Goal: Book appointment/travel/reservation

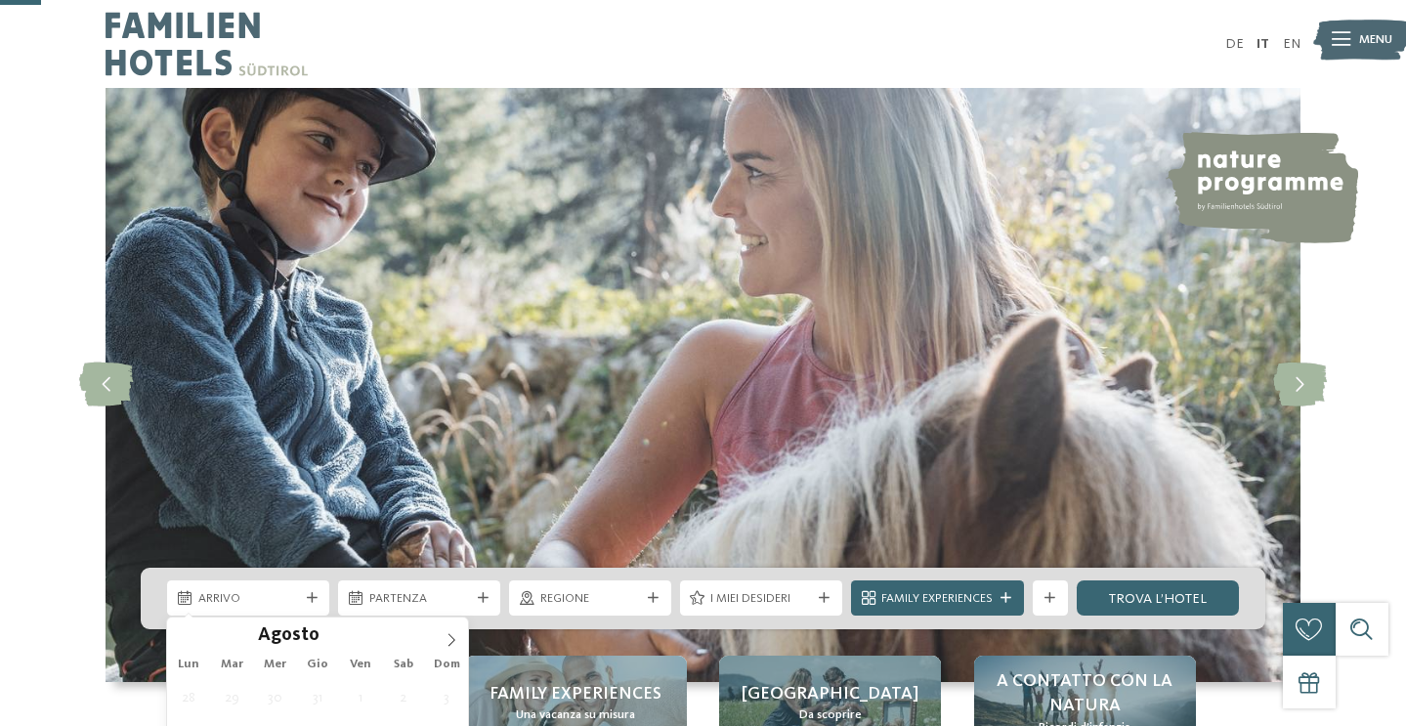
scroll to position [217, 0]
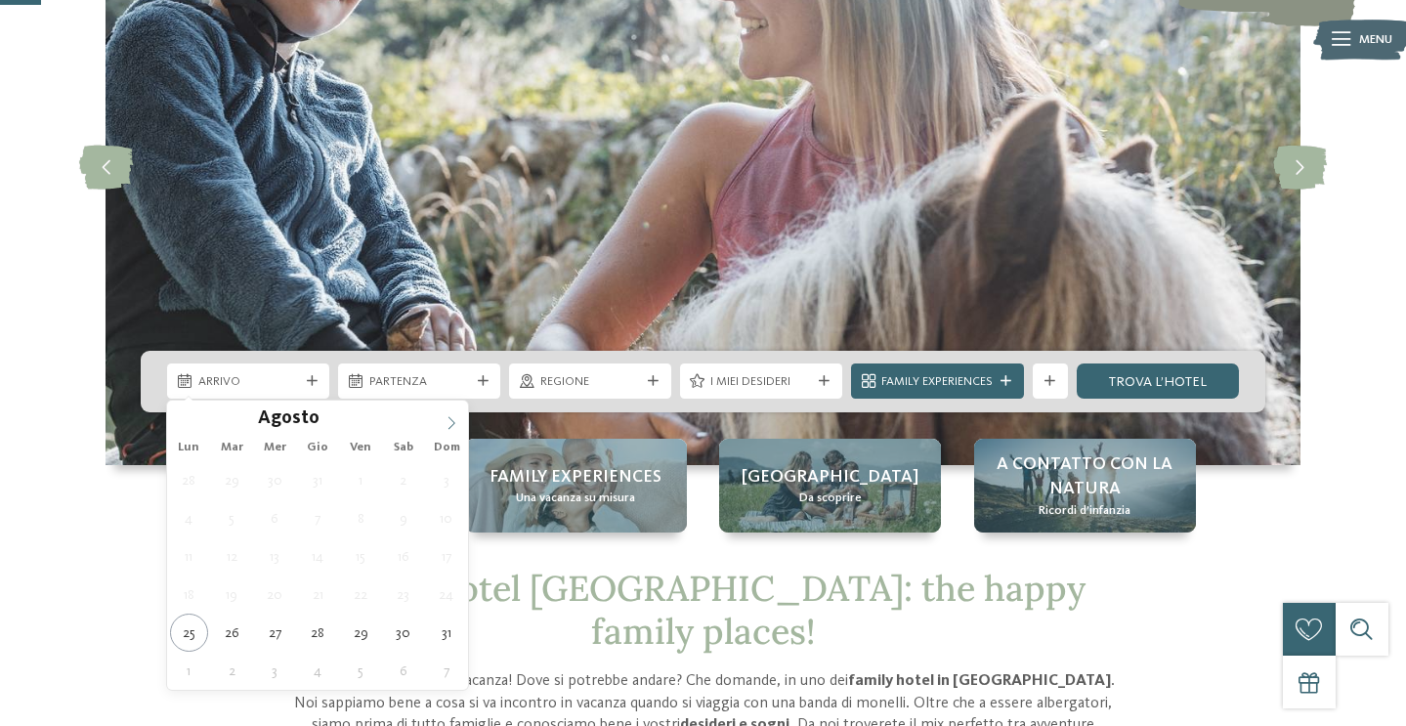
click at [448, 422] on icon at bounding box center [452, 423] width 14 height 14
type div "03.09.2025"
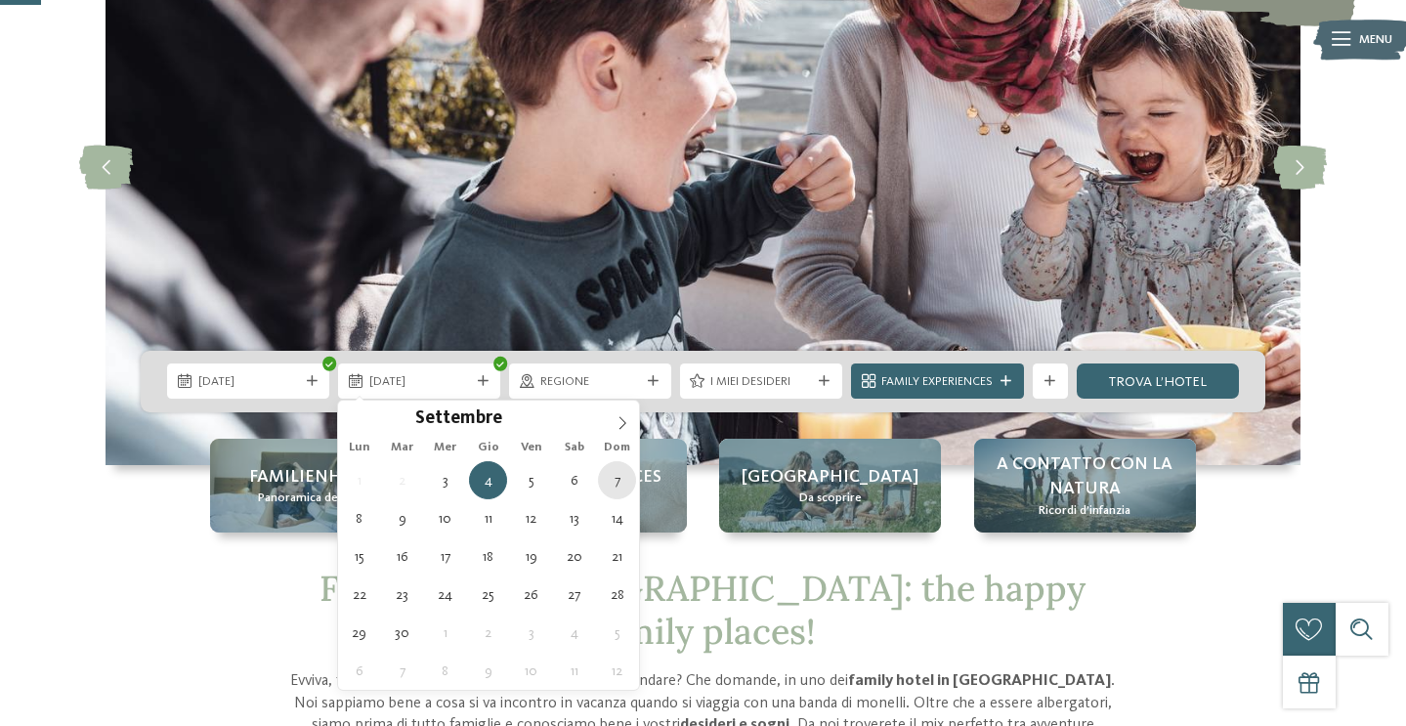
type div "07.09.2025"
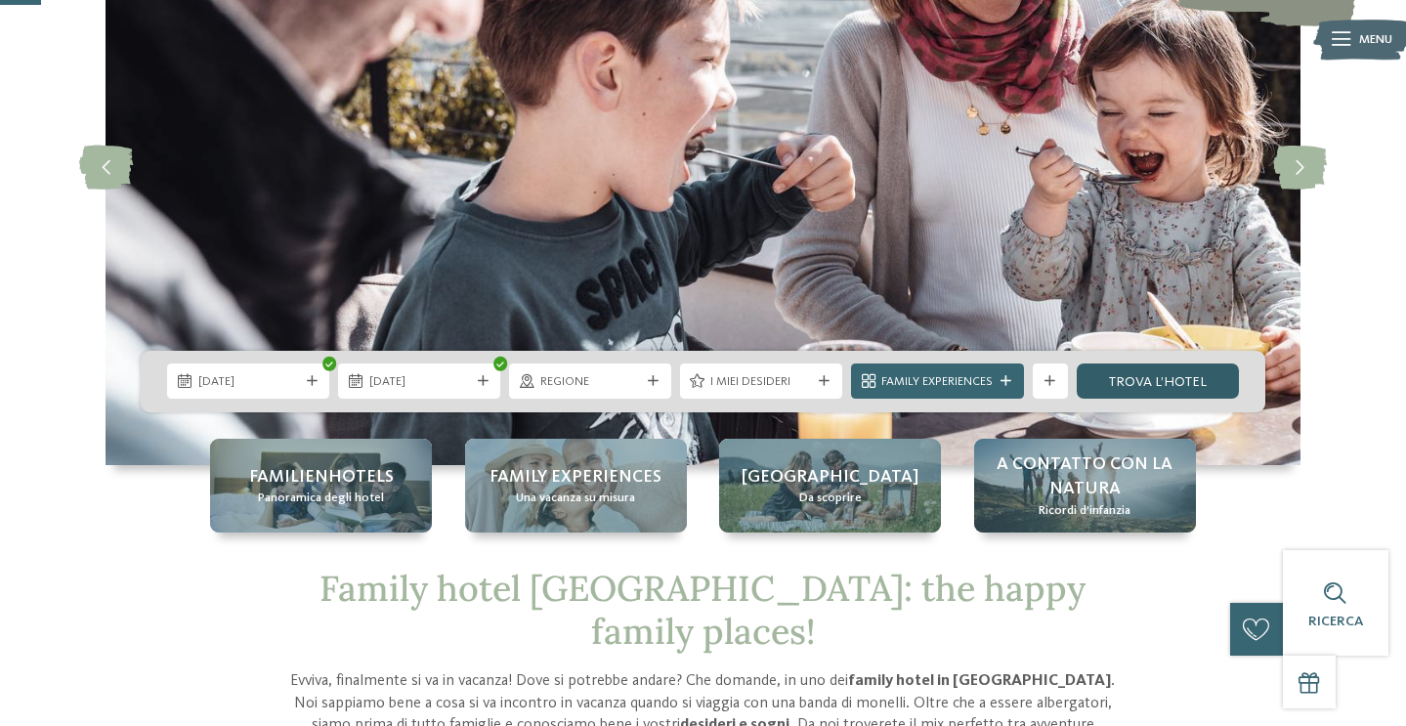
click at [1149, 381] on link "trova l’hotel" at bounding box center [1158, 380] width 162 height 35
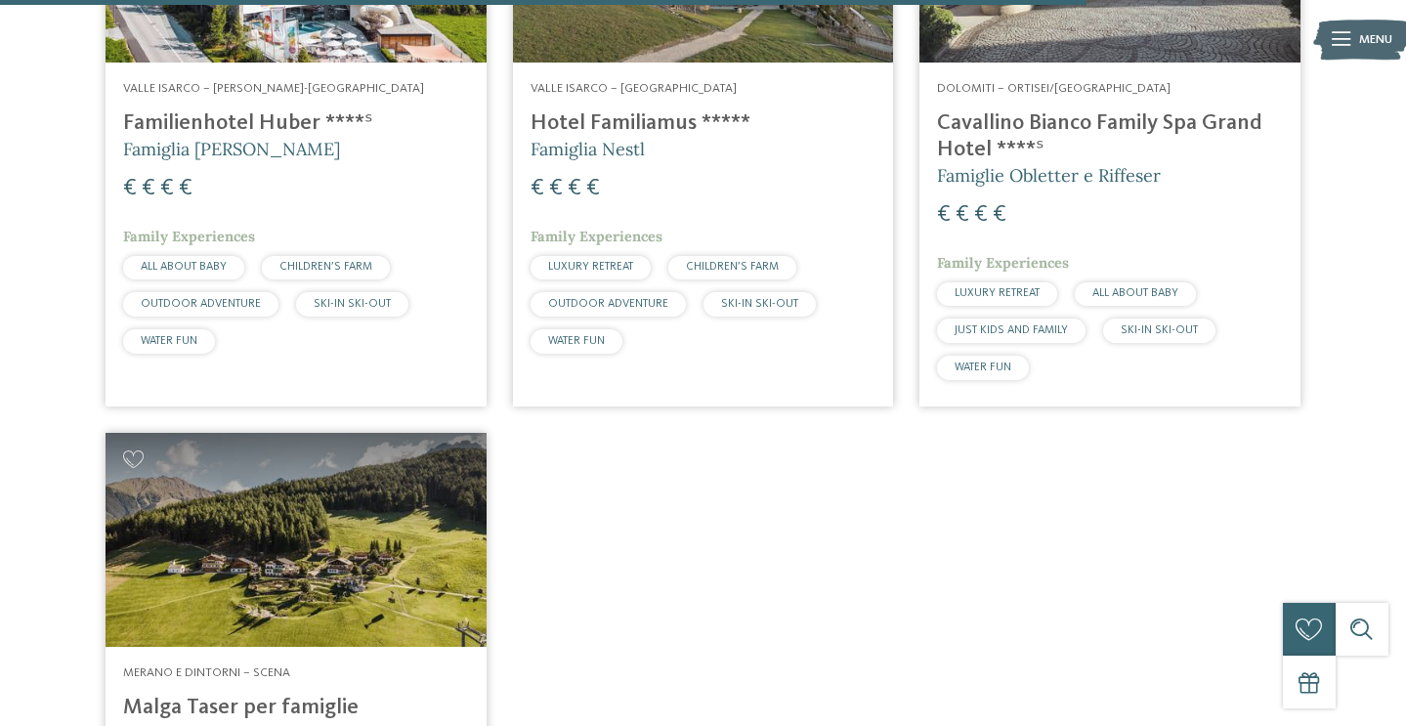
scroll to position [4236, 0]
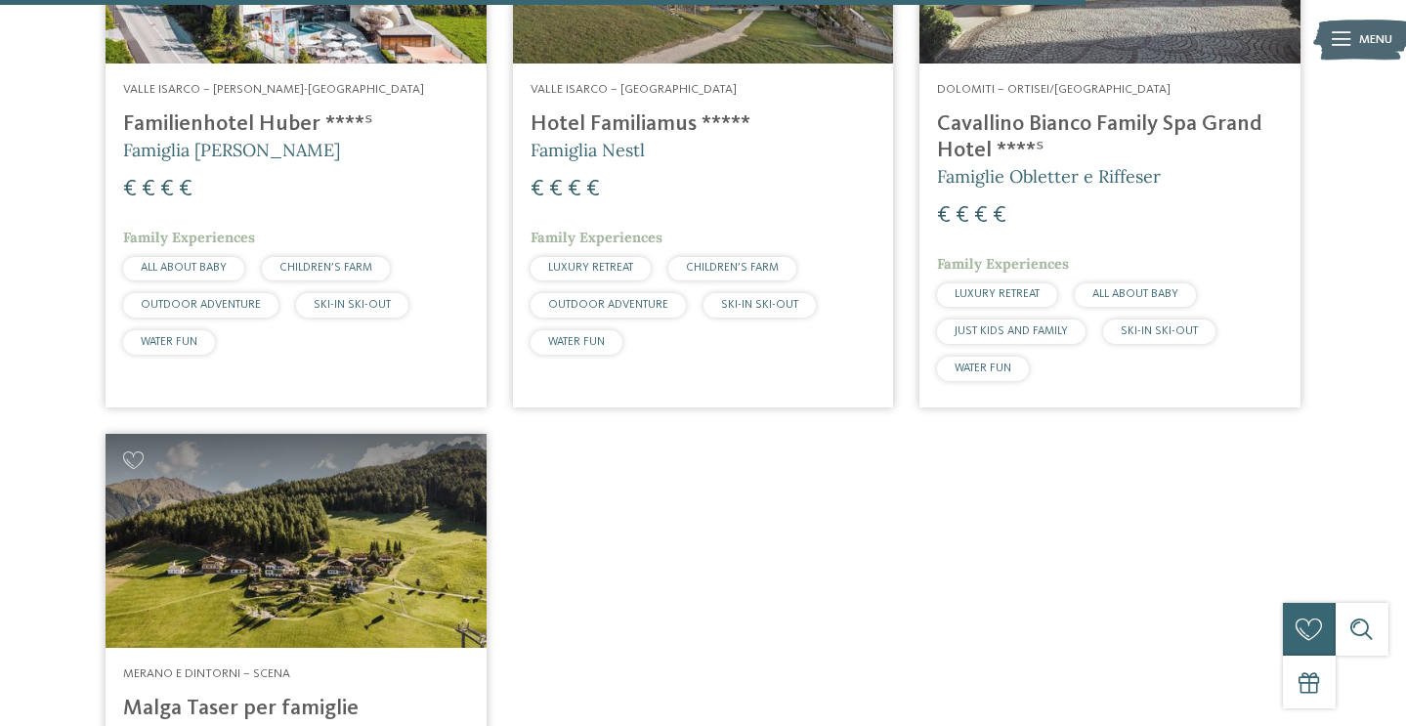
click at [1155, 121] on h4 "Cavallino Bianco Family Spa Grand Hotel ****ˢ" at bounding box center [1110, 137] width 346 height 53
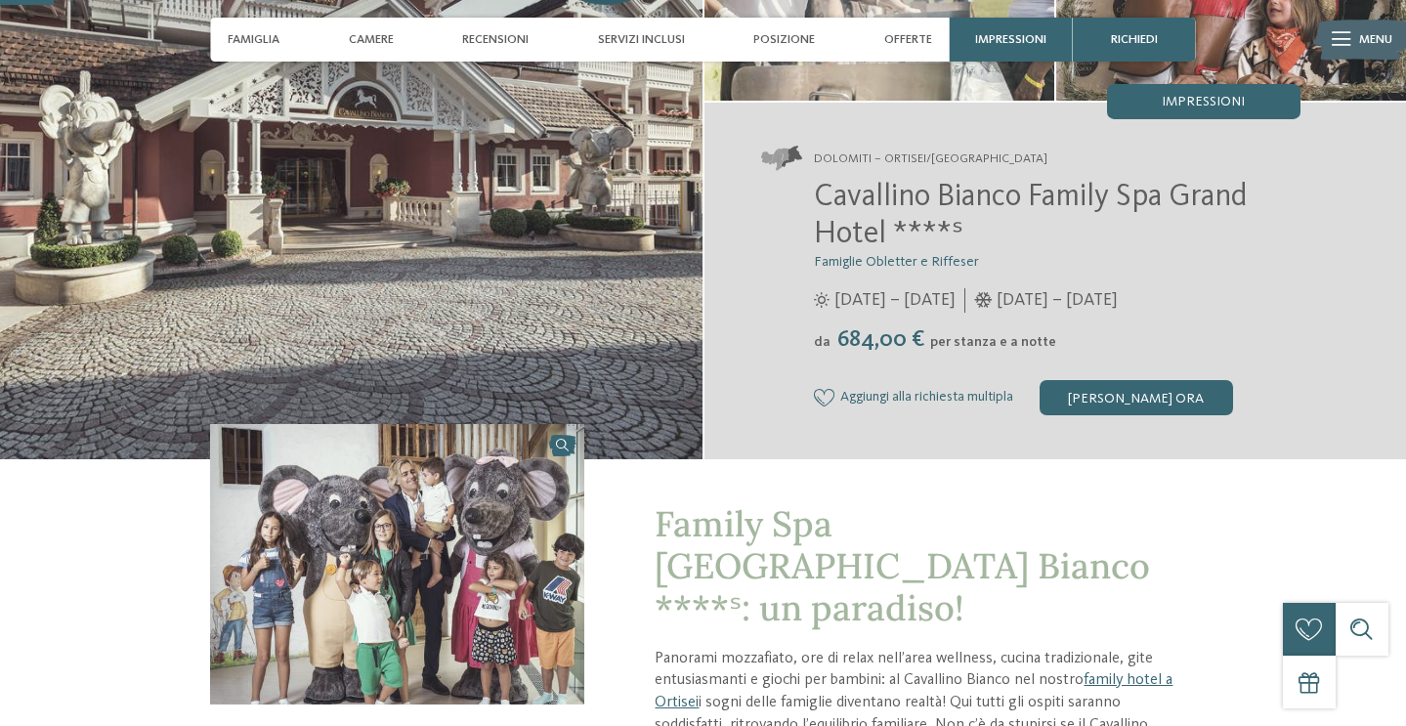
scroll to position [252, 0]
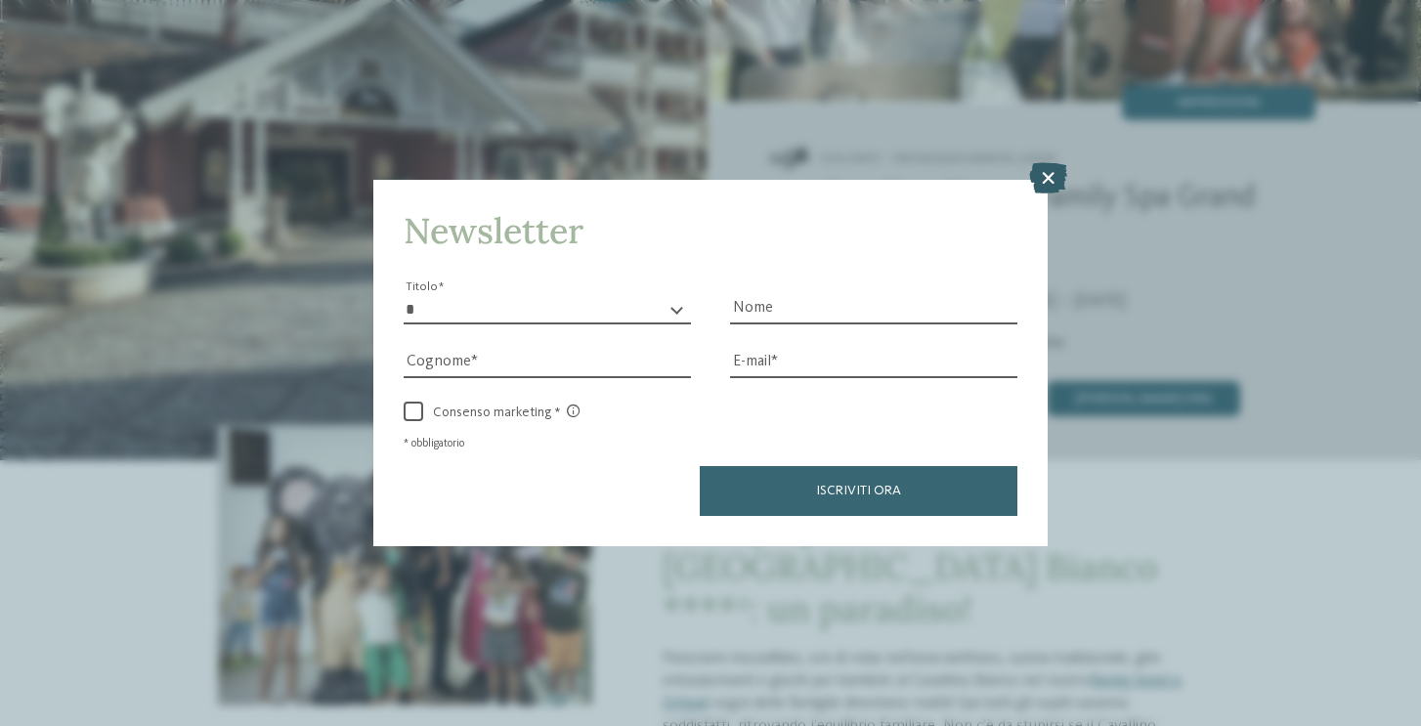
click at [1051, 170] on icon at bounding box center [1048, 177] width 38 height 31
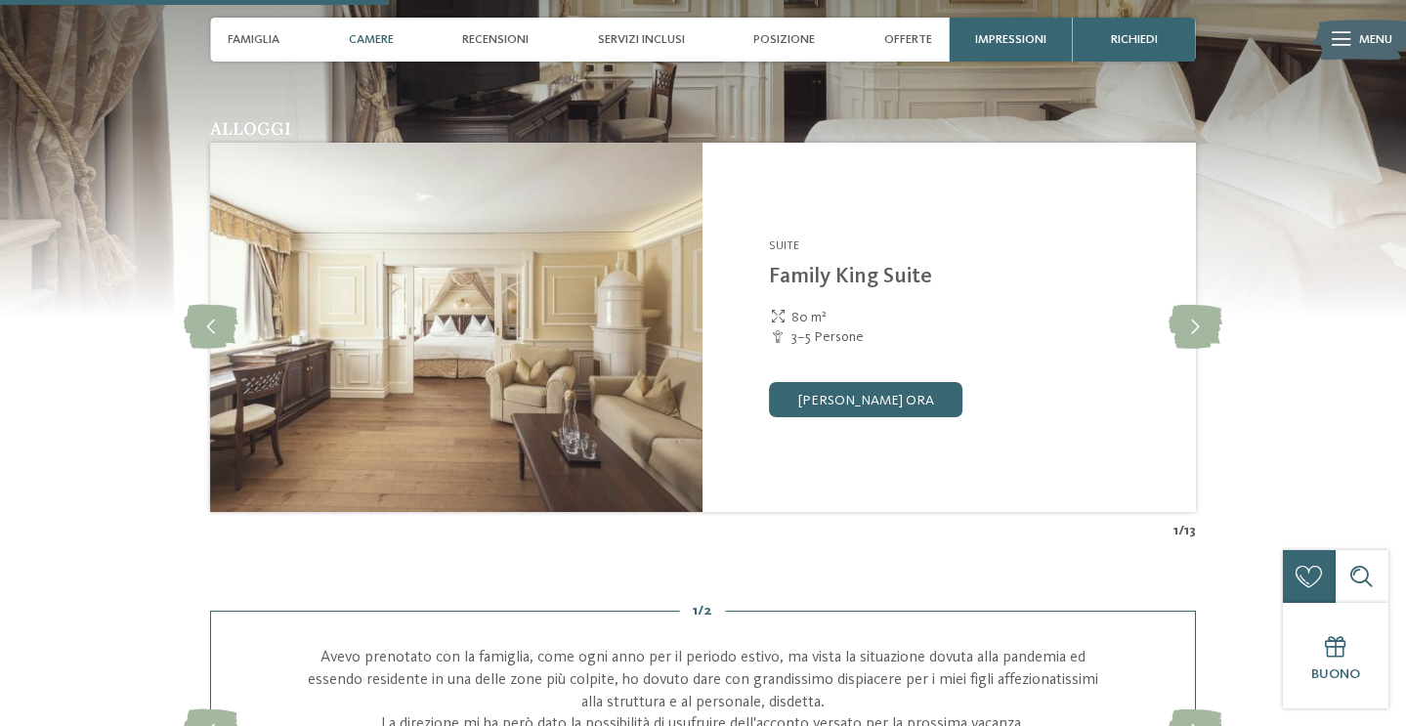
scroll to position [1789, 0]
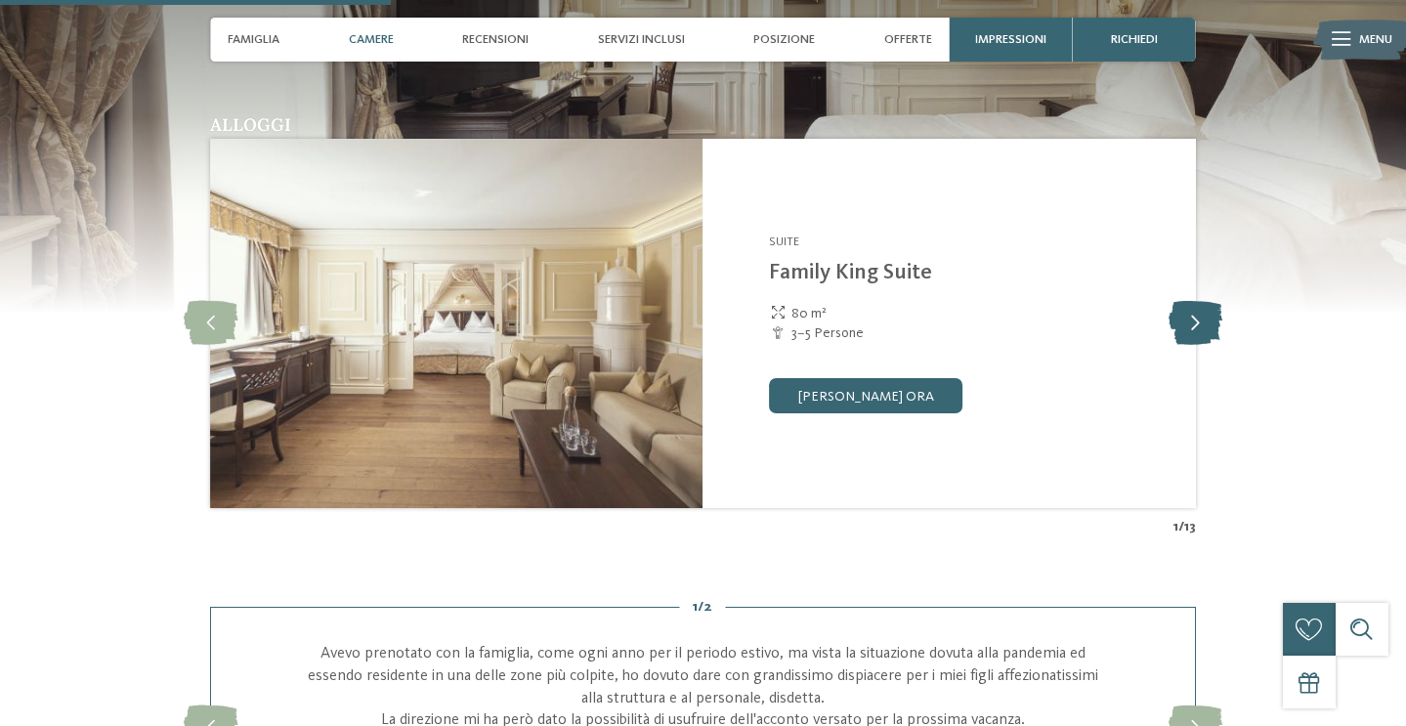
click at [1195, 345] on icon at bounding box center [1195, 323] width 54 height 44
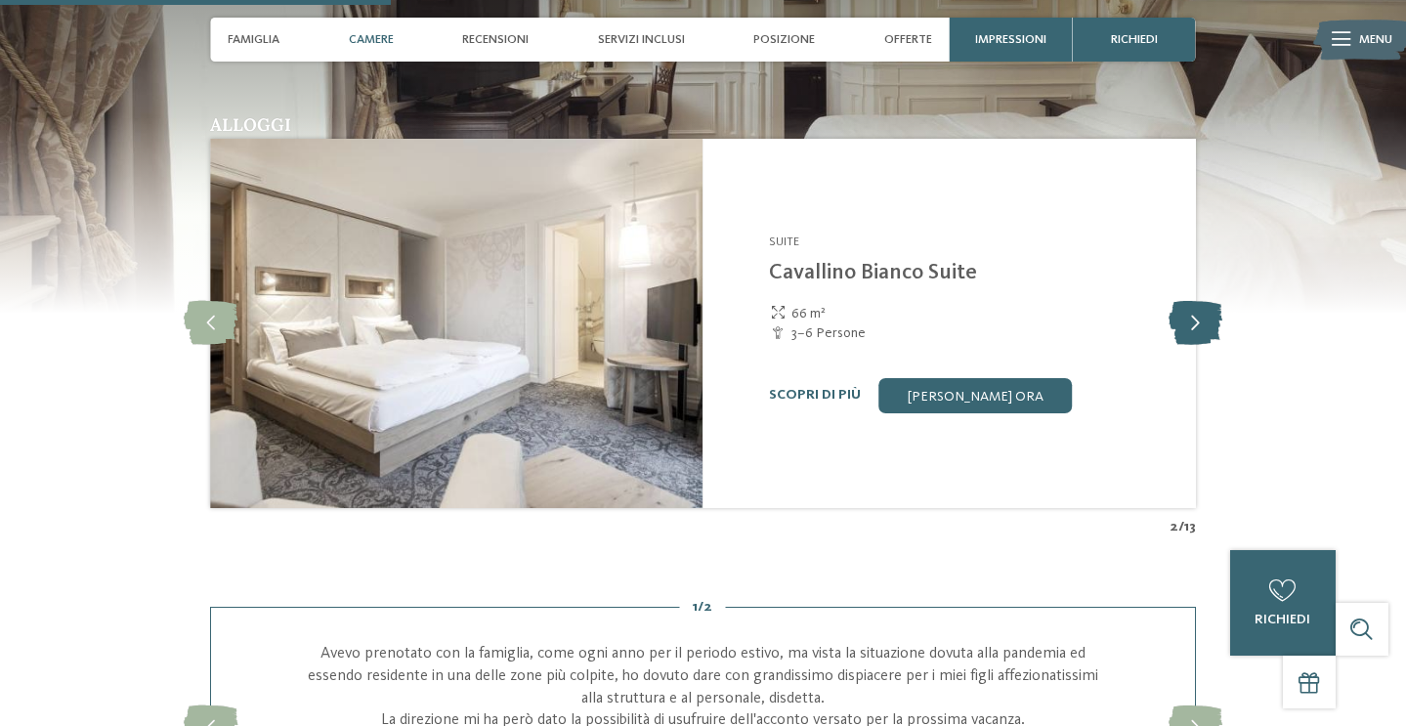
click at [1195, 345] on icon at bounding box center [1195, 323] width 54 height 44
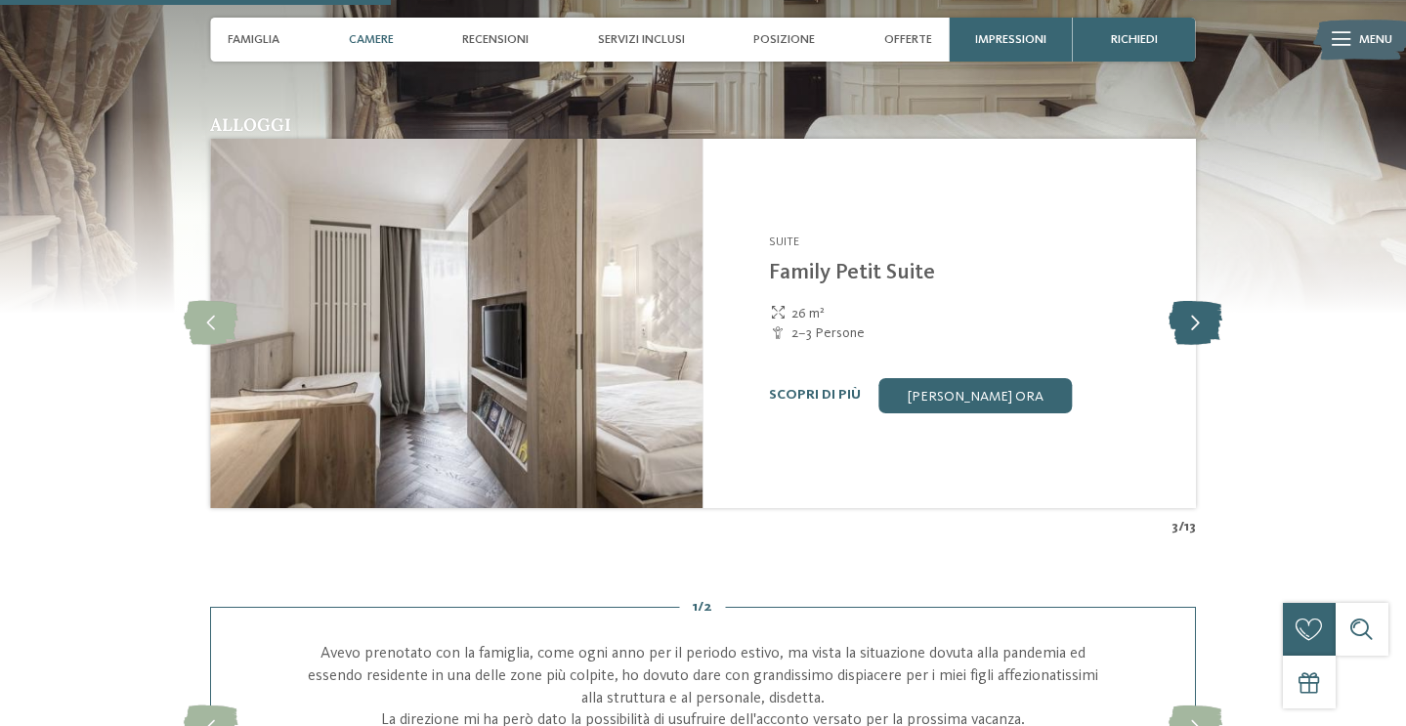
click at [1195, 345] on icon at bounding box center [1195, 323] width 54 height 44
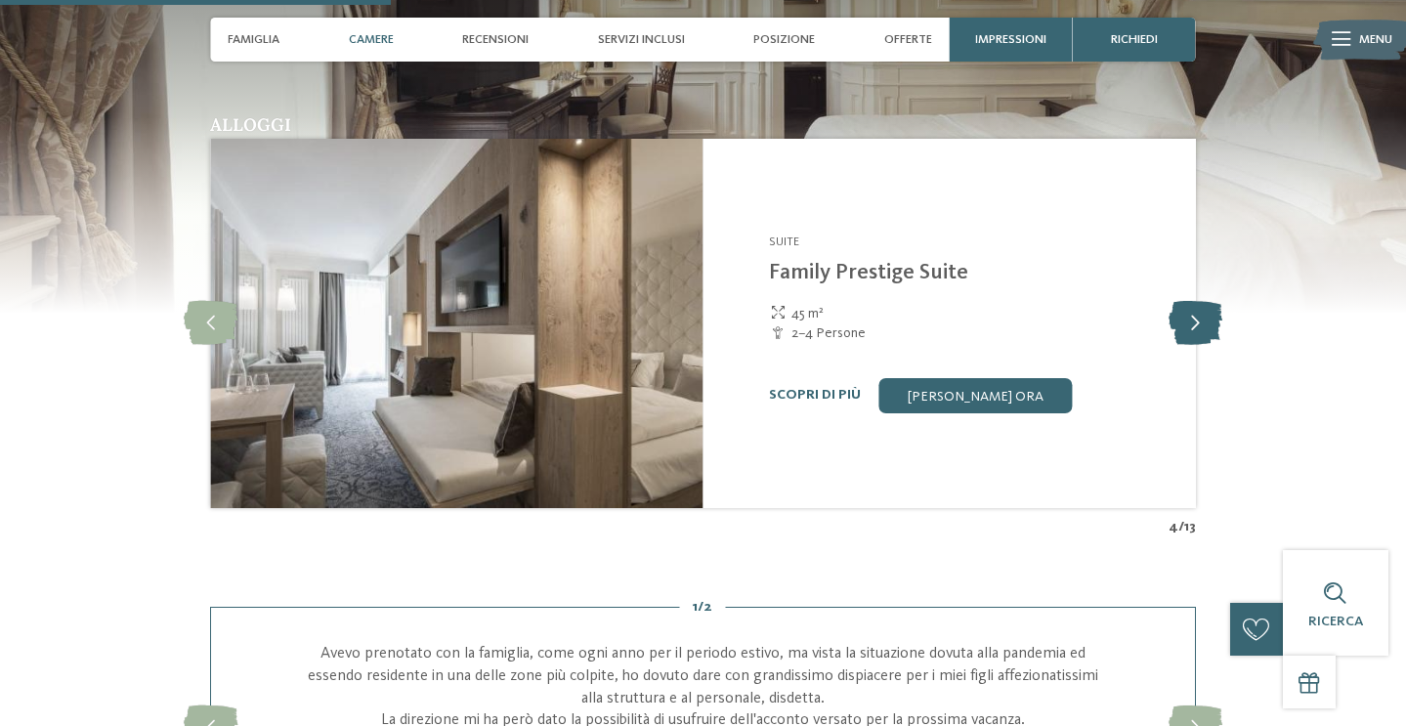
click at [1195, 345] on icon at bounding box center [1195, 323] width 54 height 44
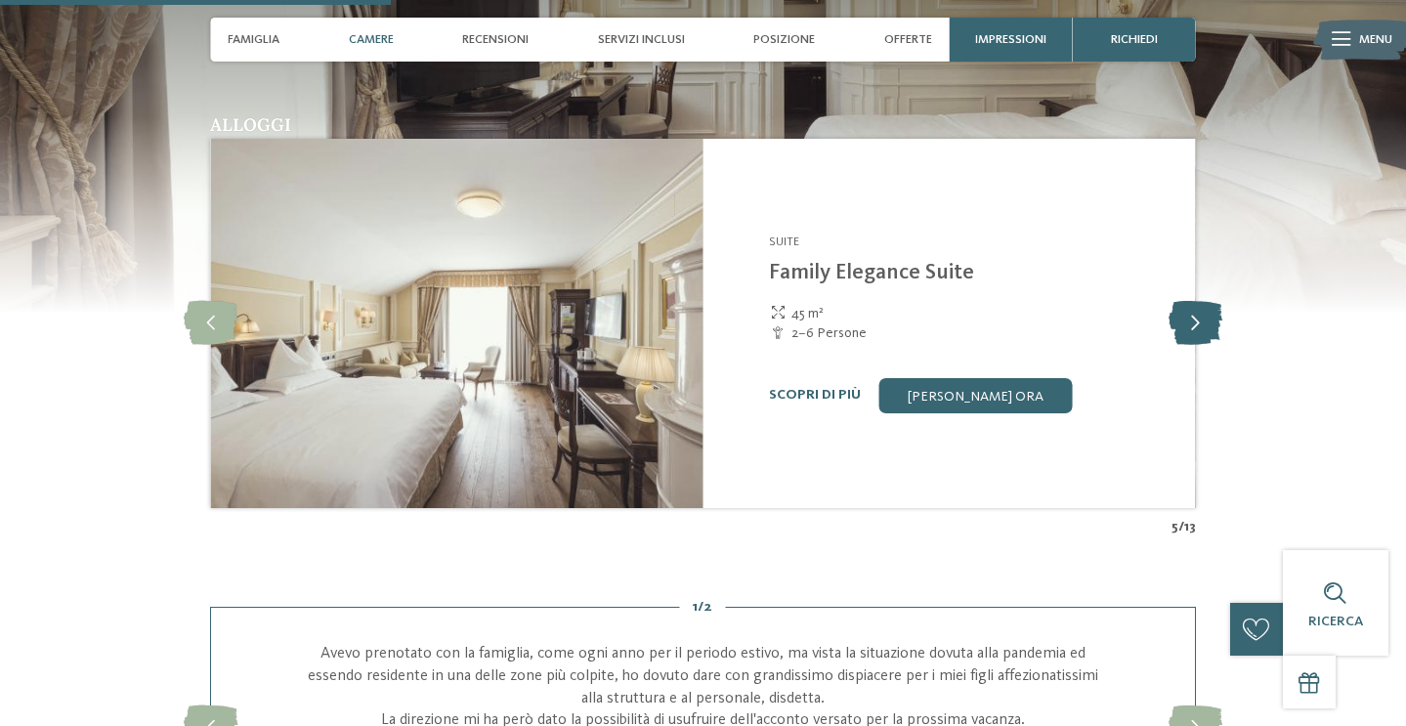
click at [1195, 345] on icon at bounding box center [1195, 323] width 54 height 44
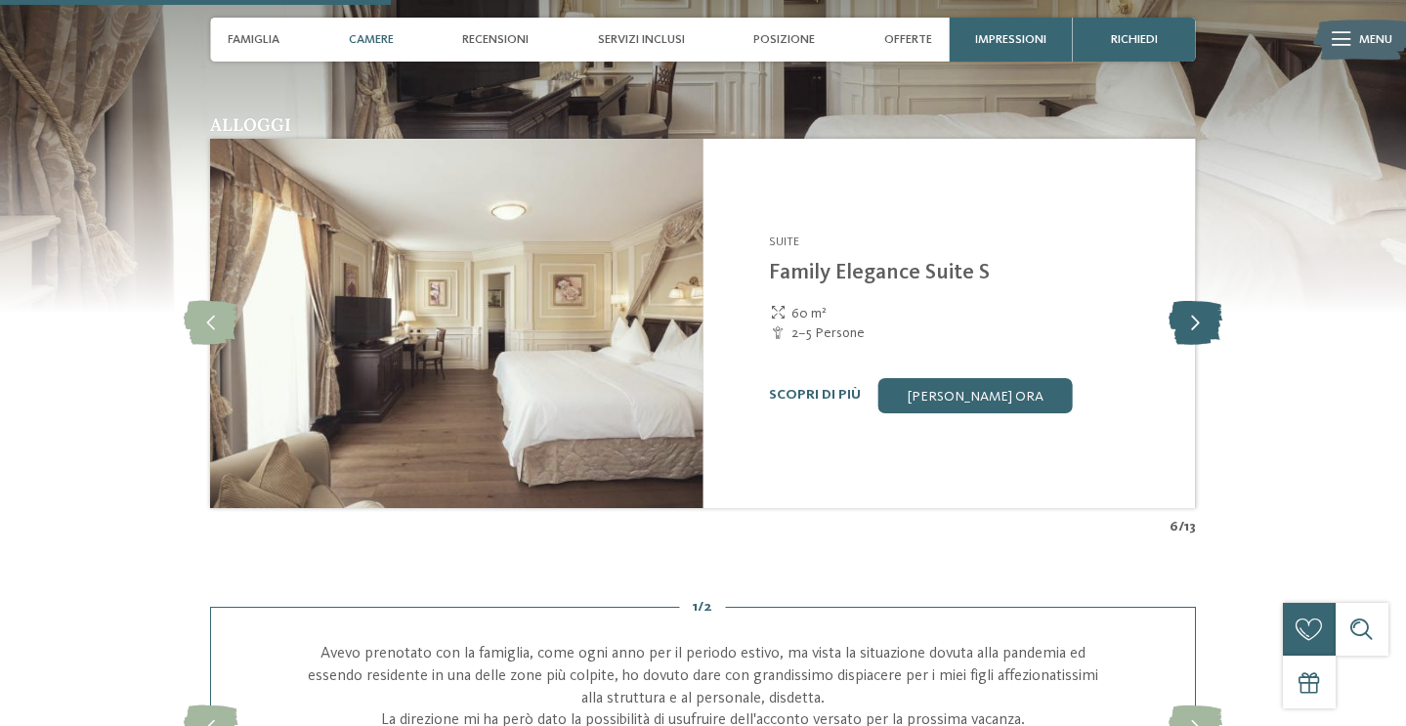
click at [1195, 345] on icon at bounding box center [1195, 323] width 54 height 44
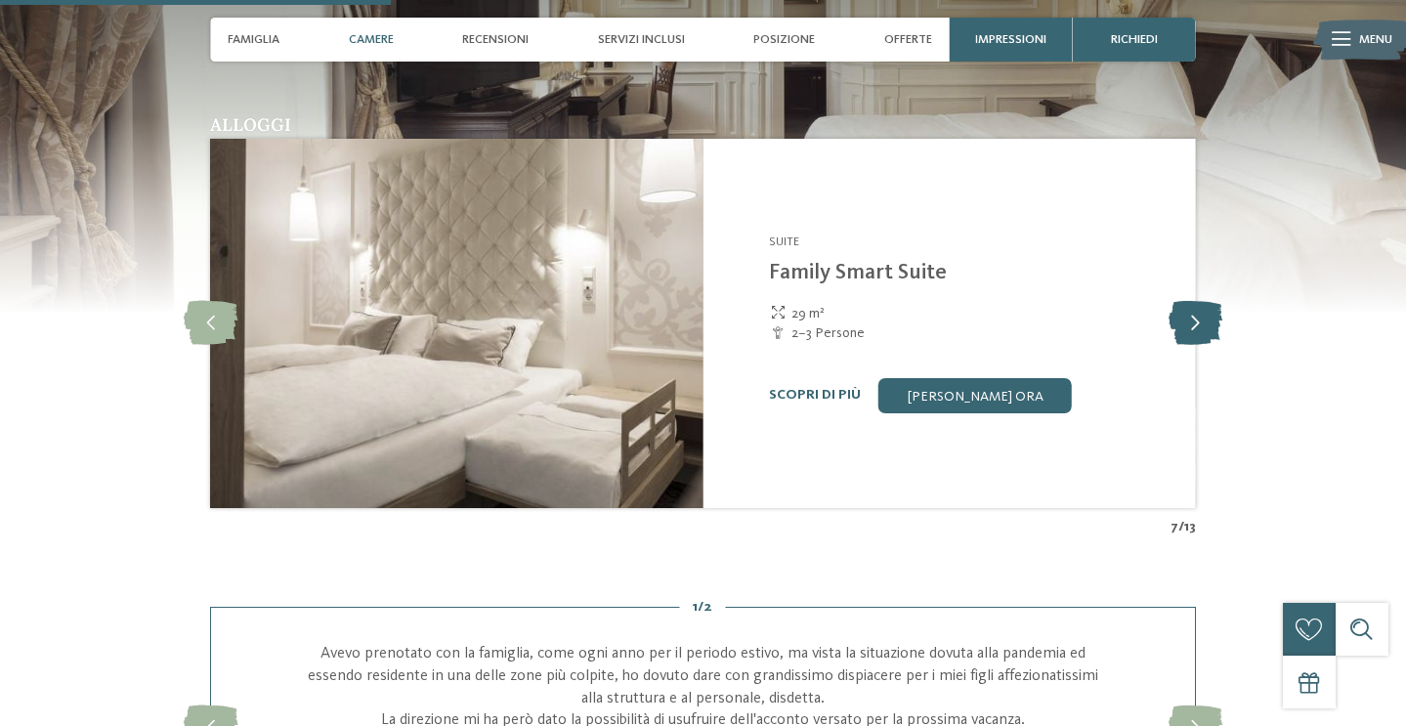
click at [1195, 345] on icon at bounding box center [1195, 323] width 54 height 44
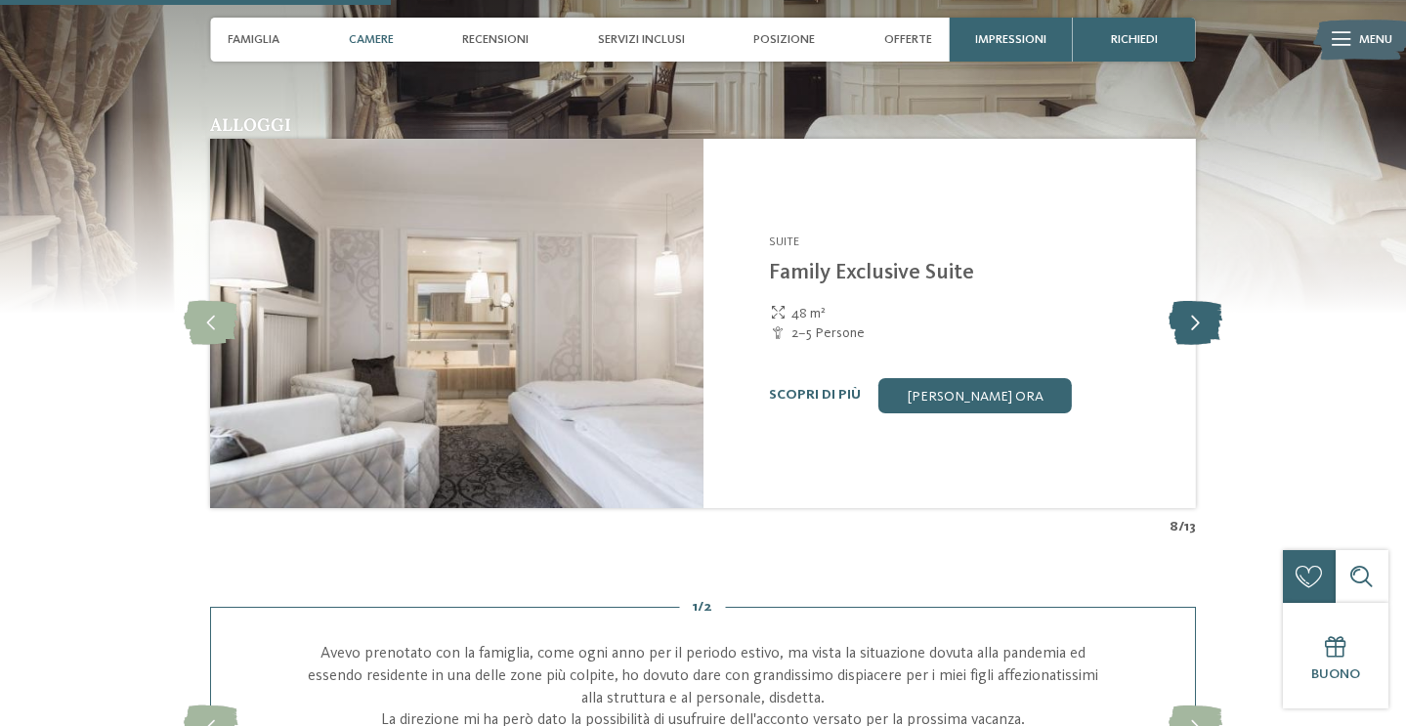
click at [1195, 345] on icon at bounding box center [1195, 323] width 54 height 44
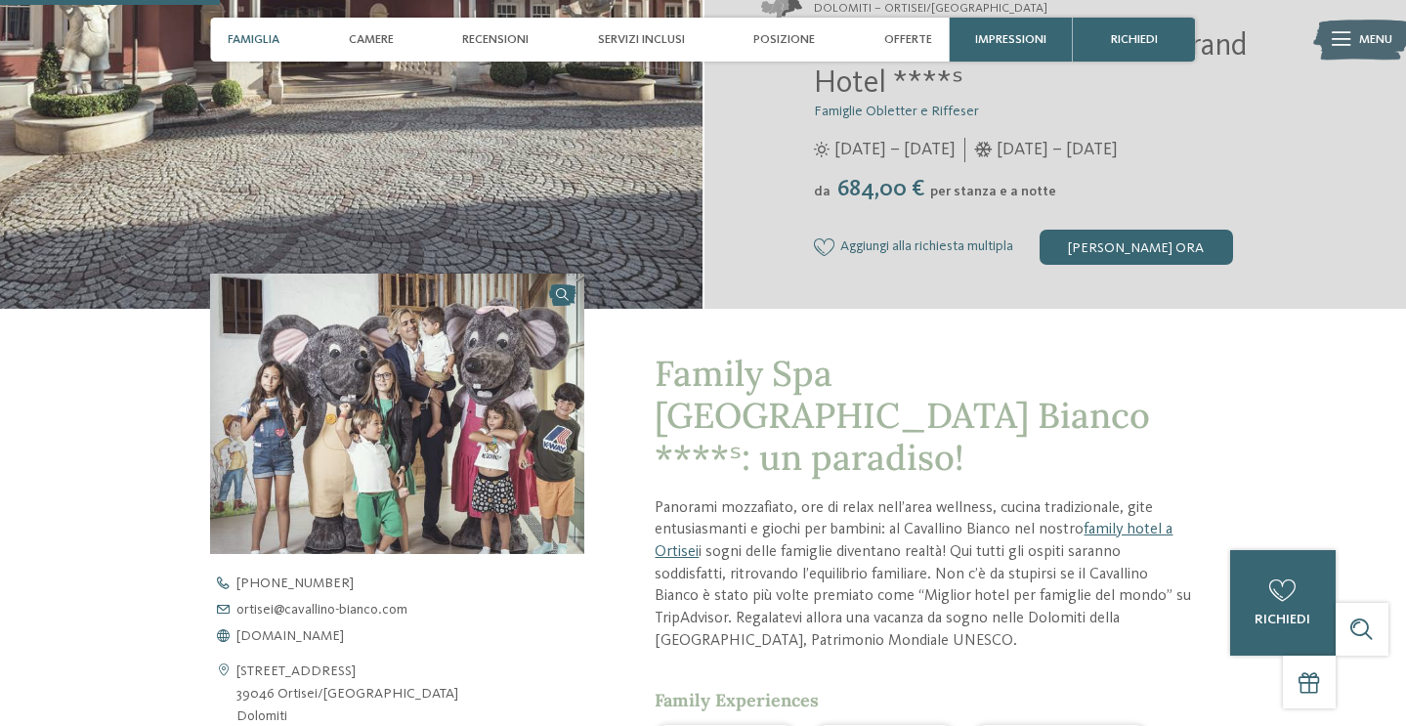
scroll to position [0, 0]
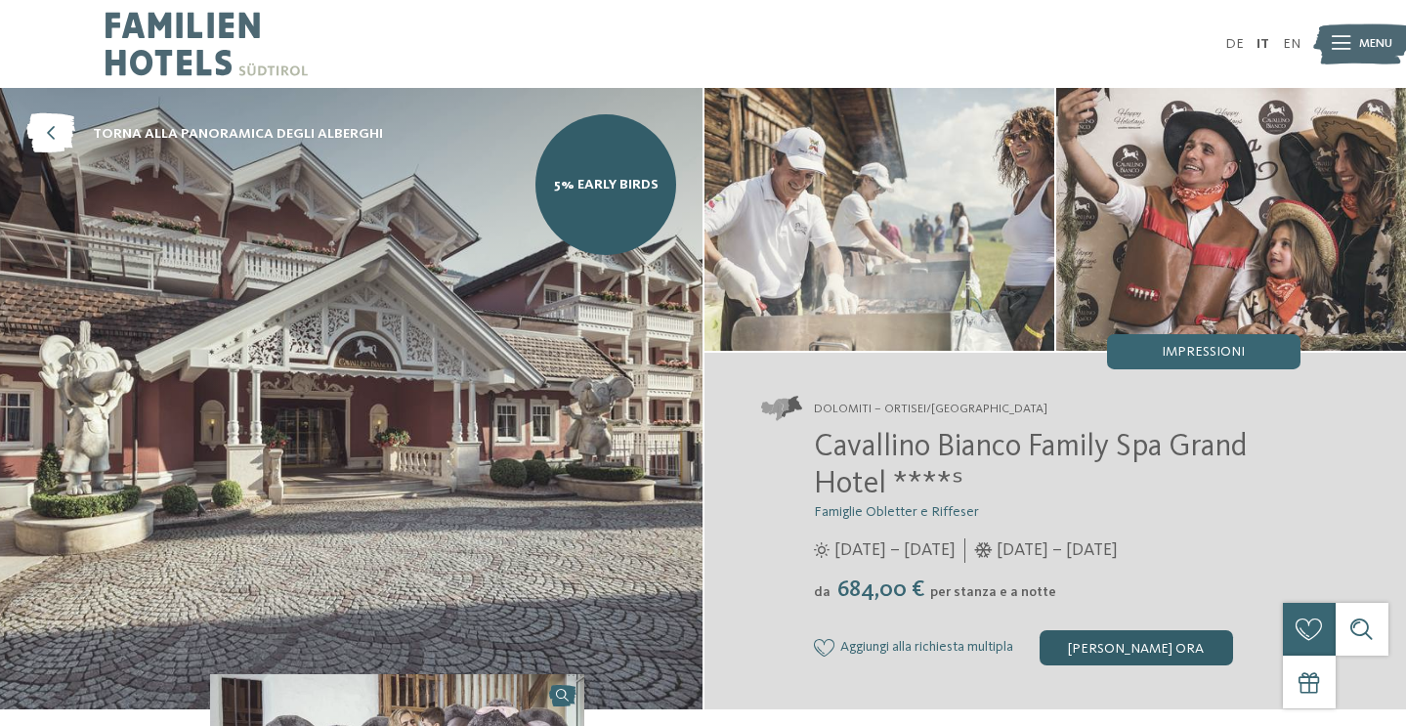
click at [1123, 650] on div "[PERSON_NAME] ora" at bounding box center [1136, 647] width 193 height 35
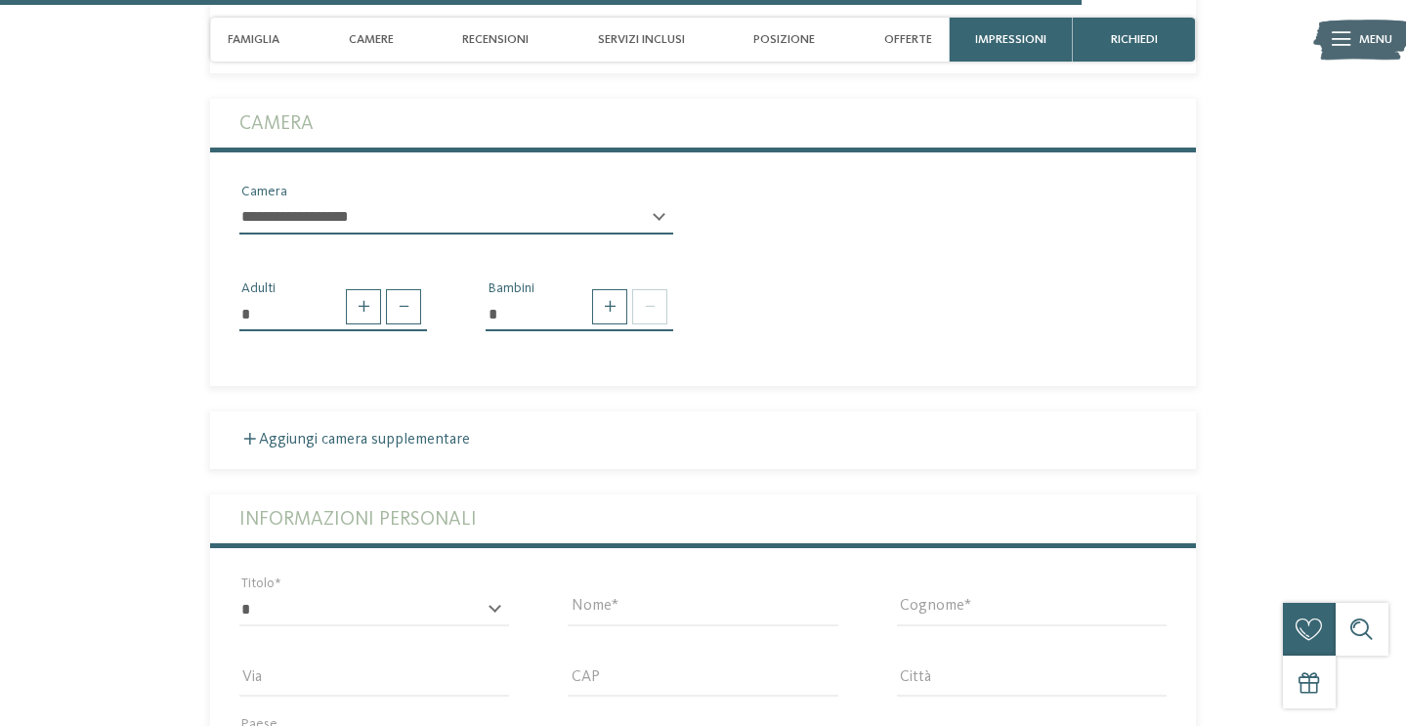
scroll to position [4961, 0]
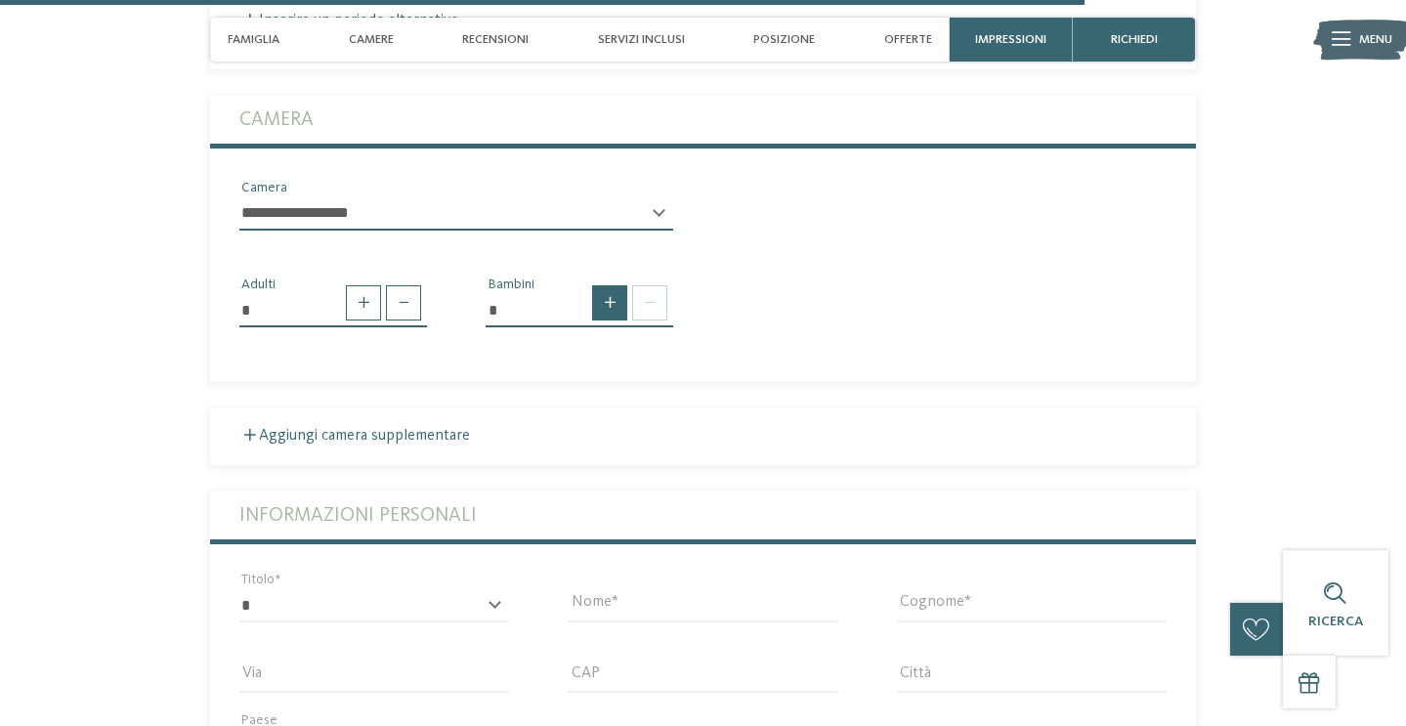
click at [623, 320] on span at bounding box center [609, 302] width 35 height 35
type input "*"
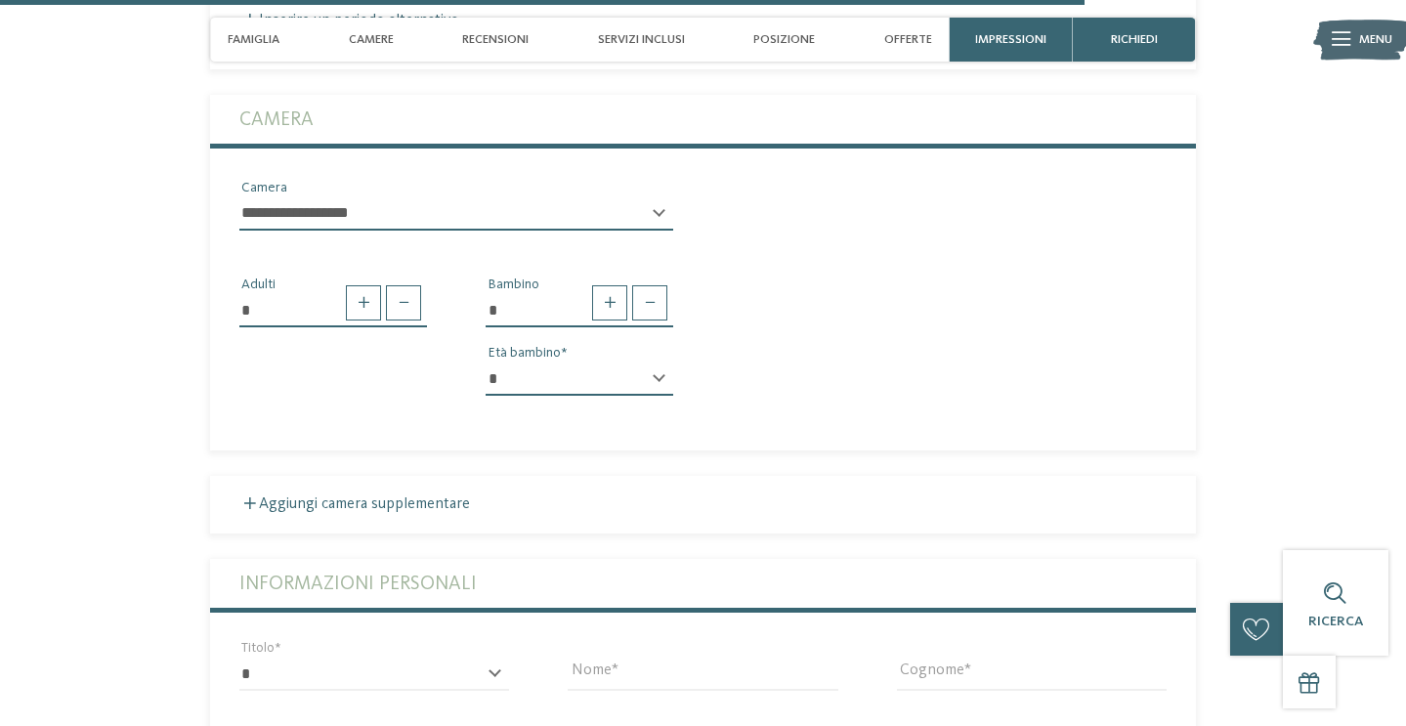
click at [486, 362] on select "* * * * * * * * * * * ** ** ** ** ** ** ** **" at bounding box center [580, 378] width 188 height 33
select select "*"
click option "*" at bounding box center [0, 0] width 0 height 0
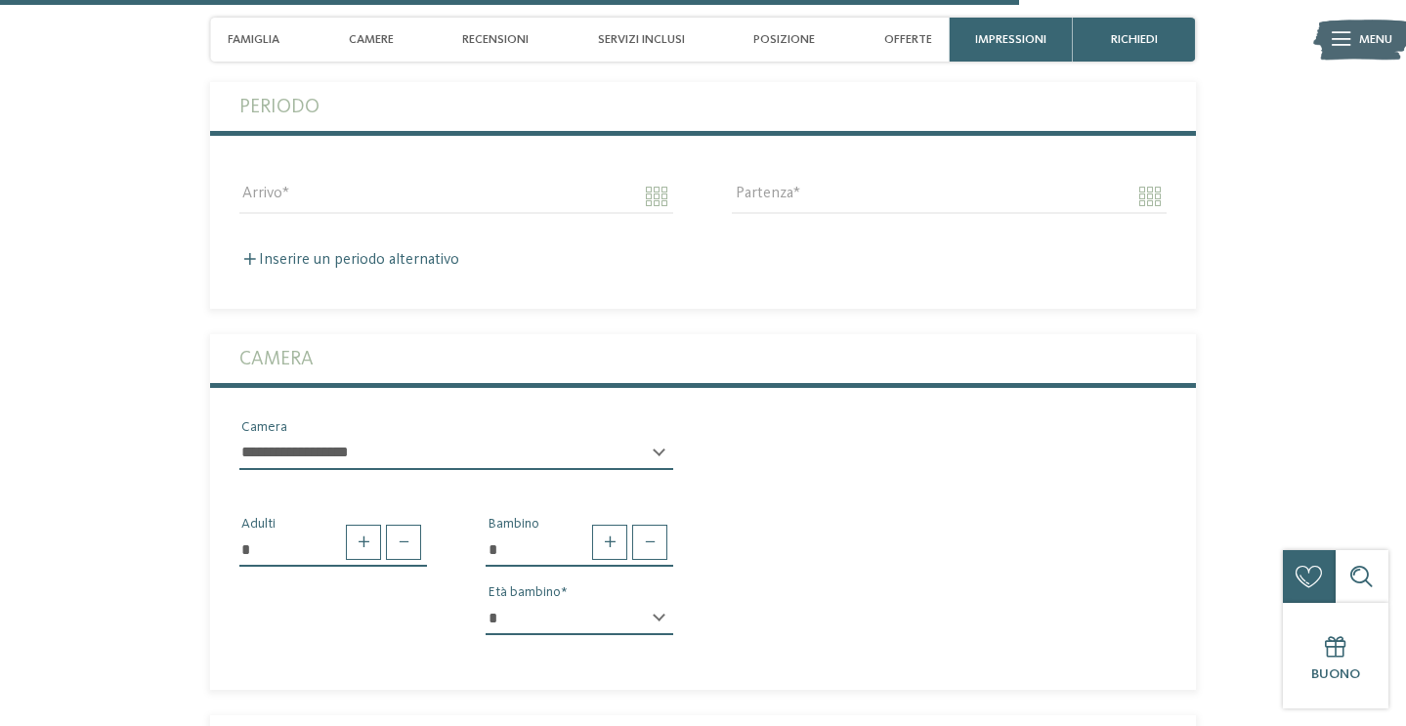
scroll to position [4709, 0]
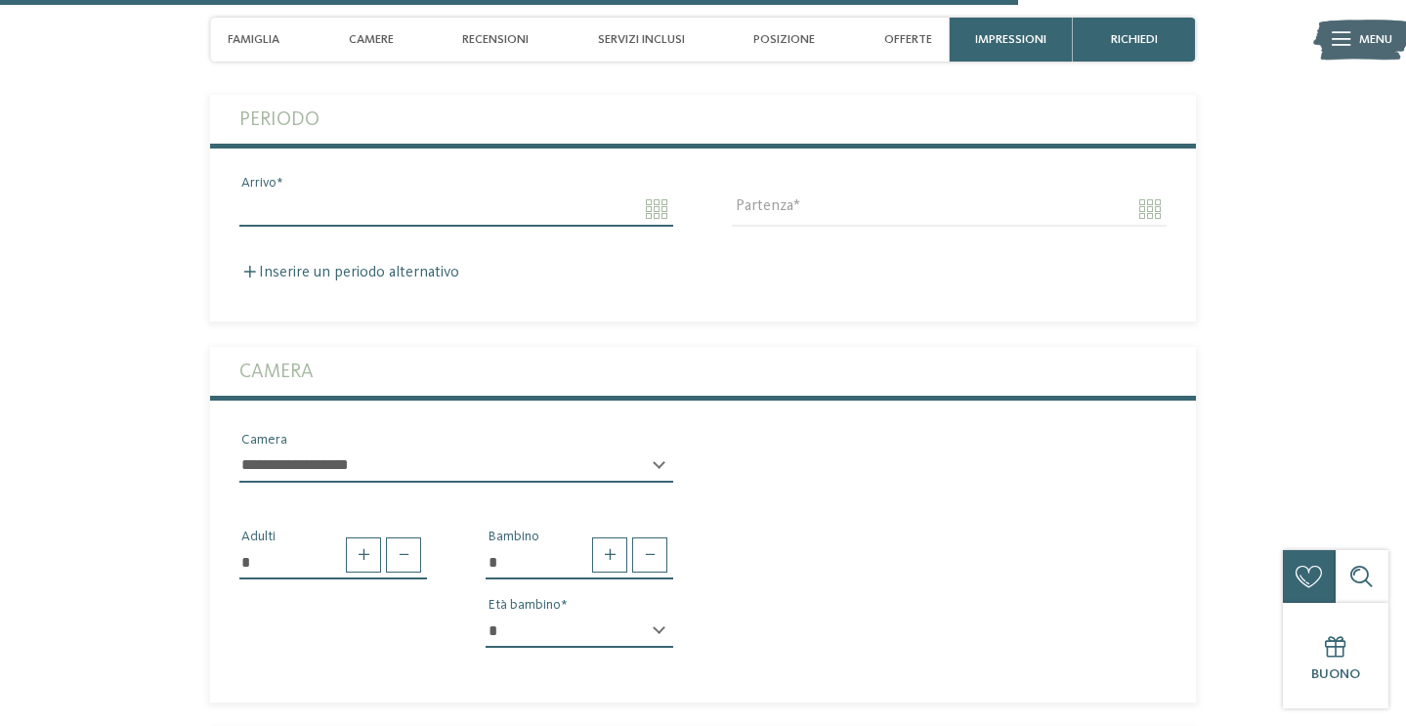
click at [653, 226] on input "Arrivo" at bounding box center [456, 208] width 434 height 33
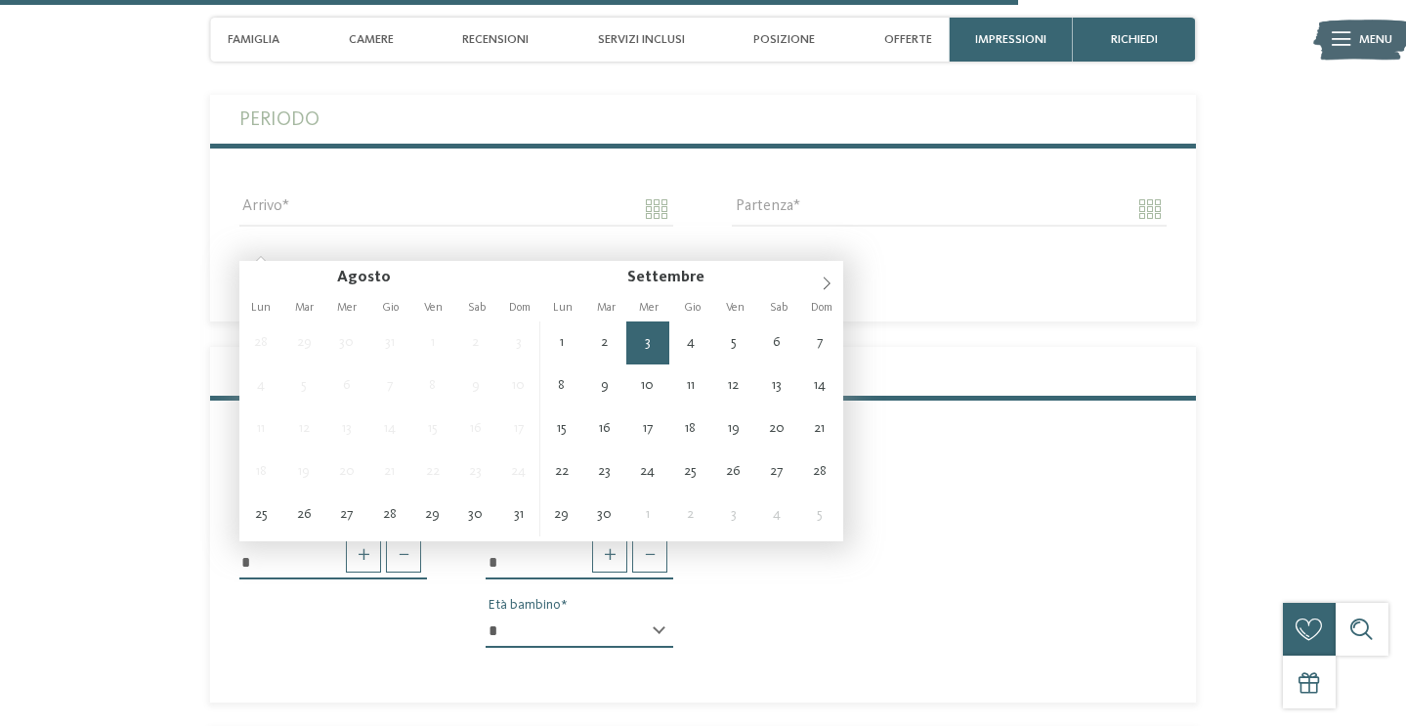
type input "**********"
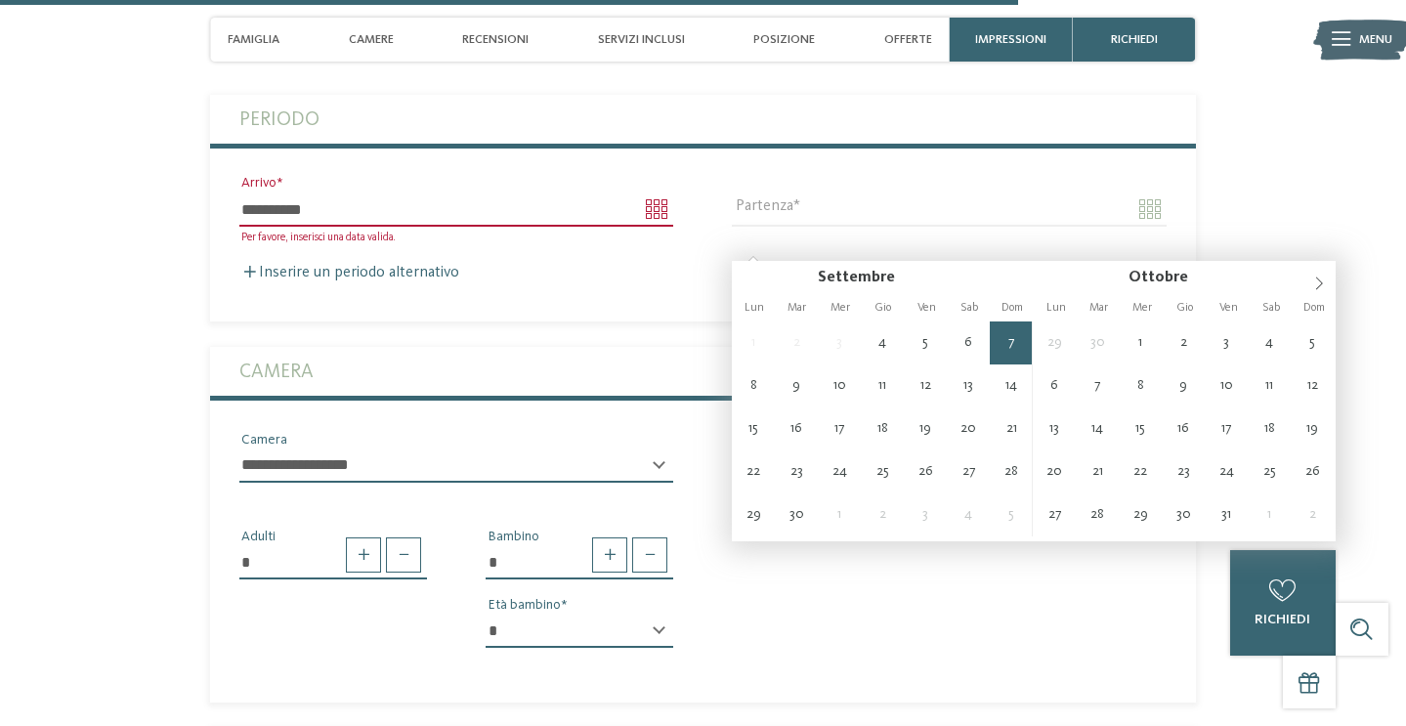
type input "**********"
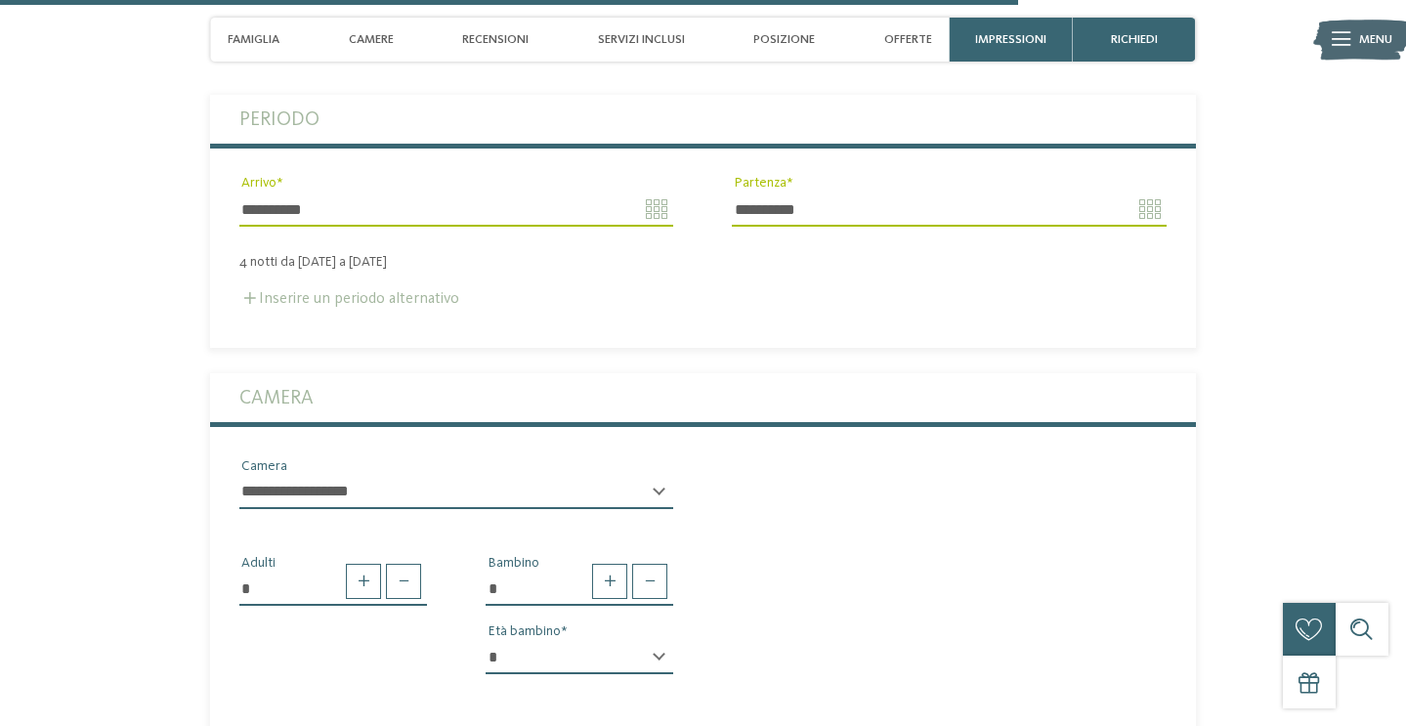
click at [446, 307] on label "Inserire un periodo alternativo" at bounding box center [349, 299] width 220 height 16
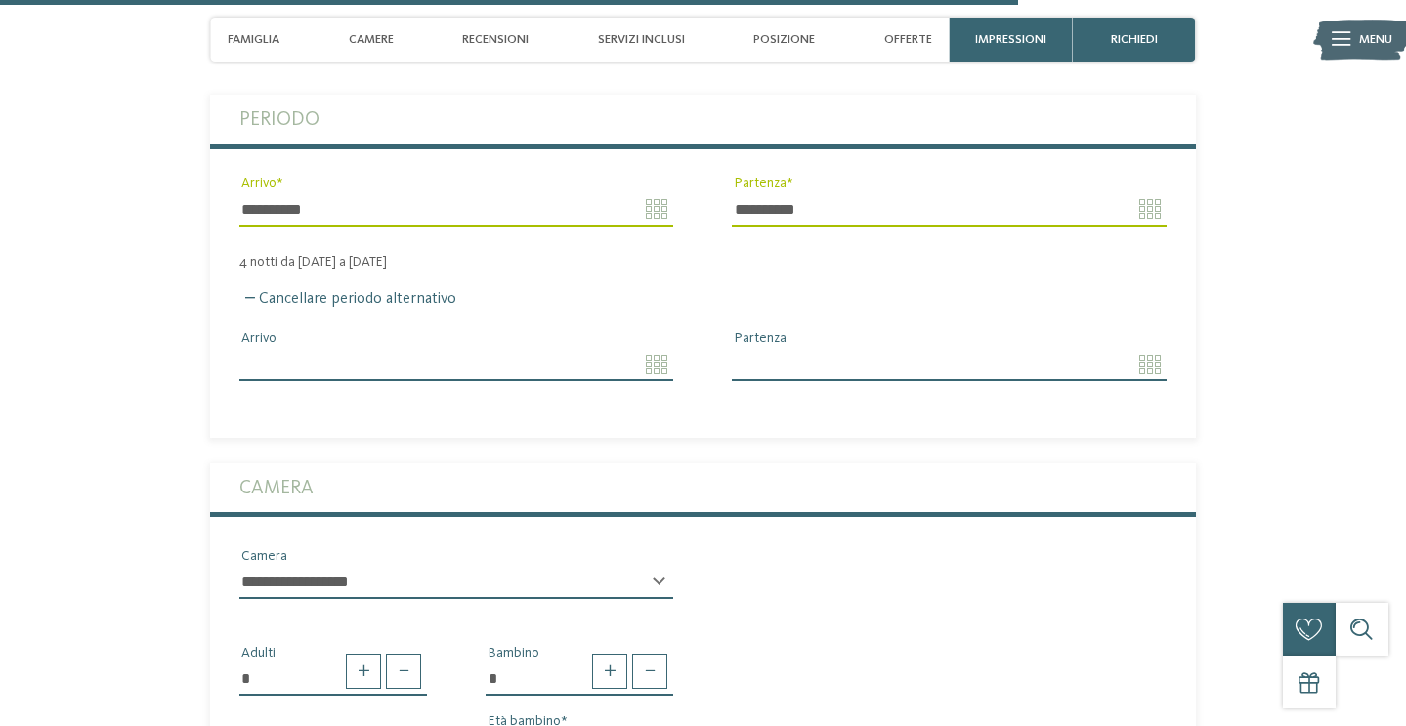
click at [659, 381] on input "Arrivo" at bounding box center [456, 364] width 434 height 33
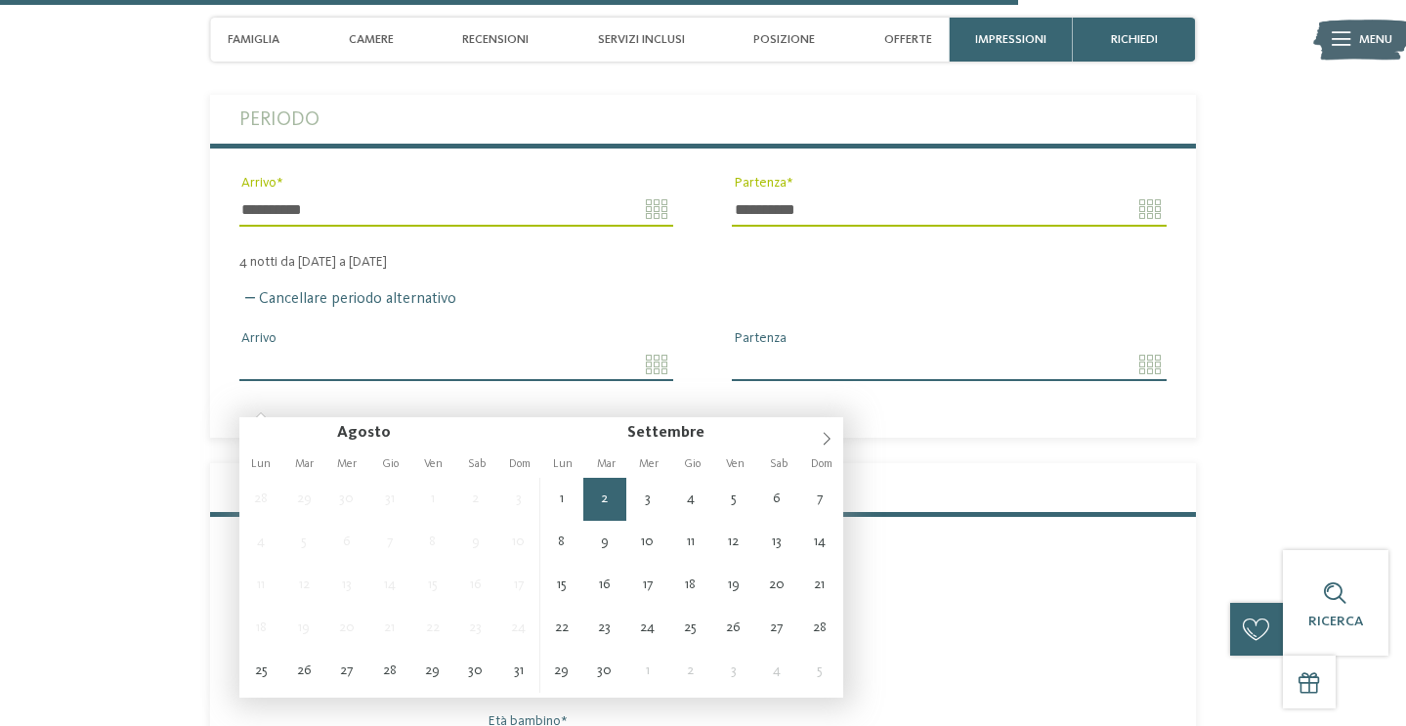
type input "**********"
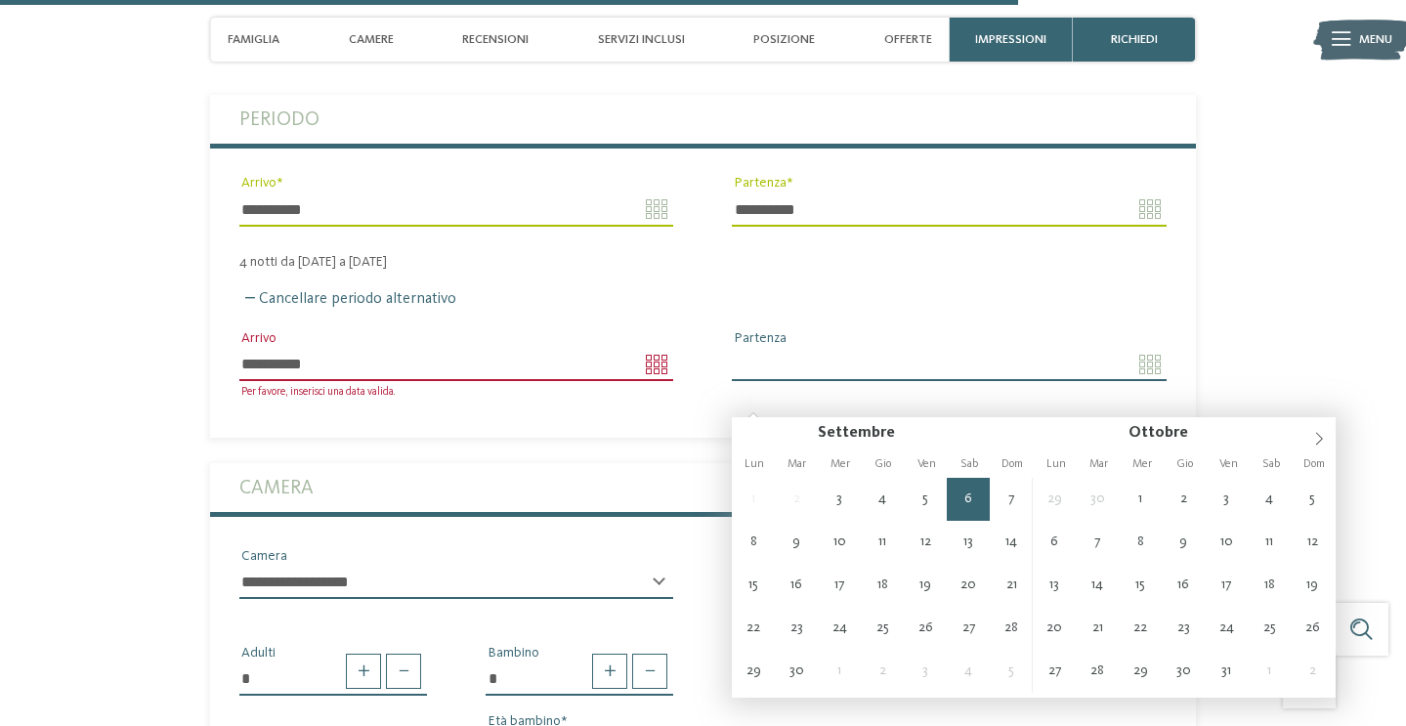
type input "**********"
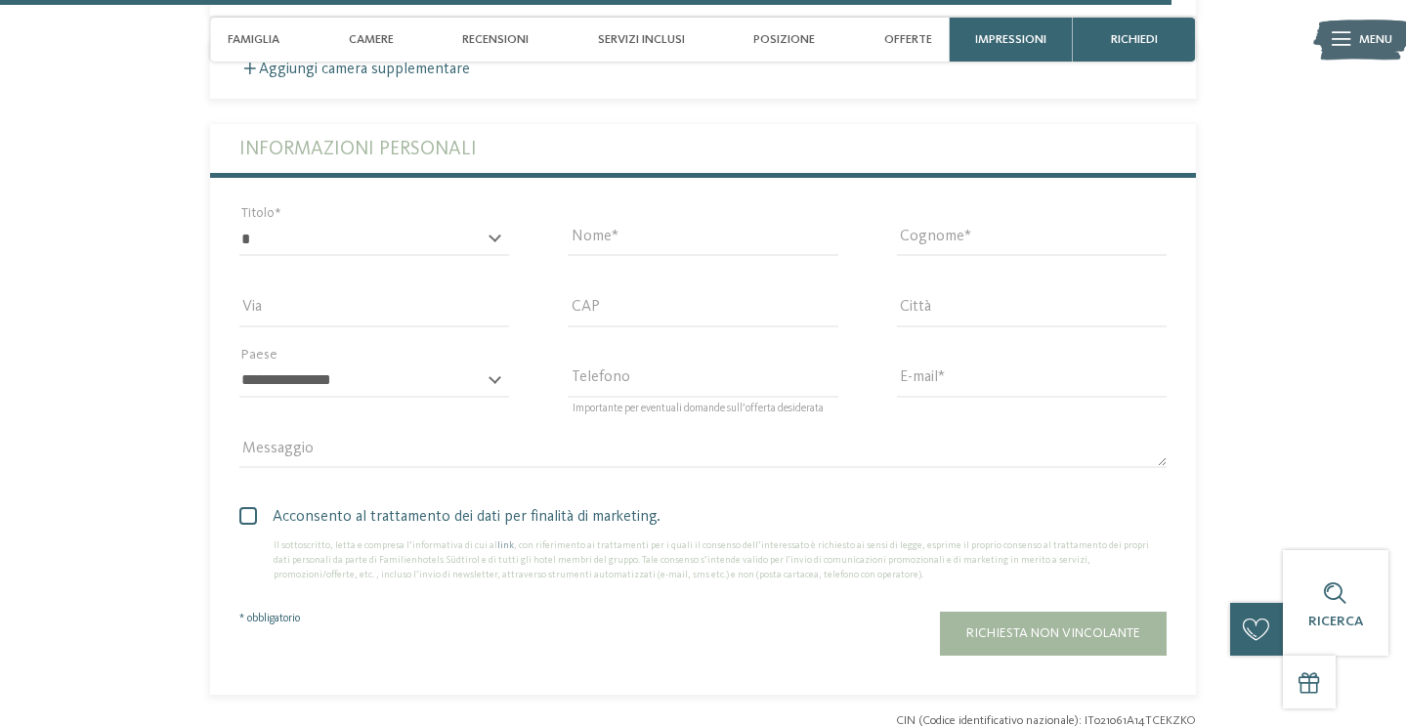
scroll to position [5540, 0]
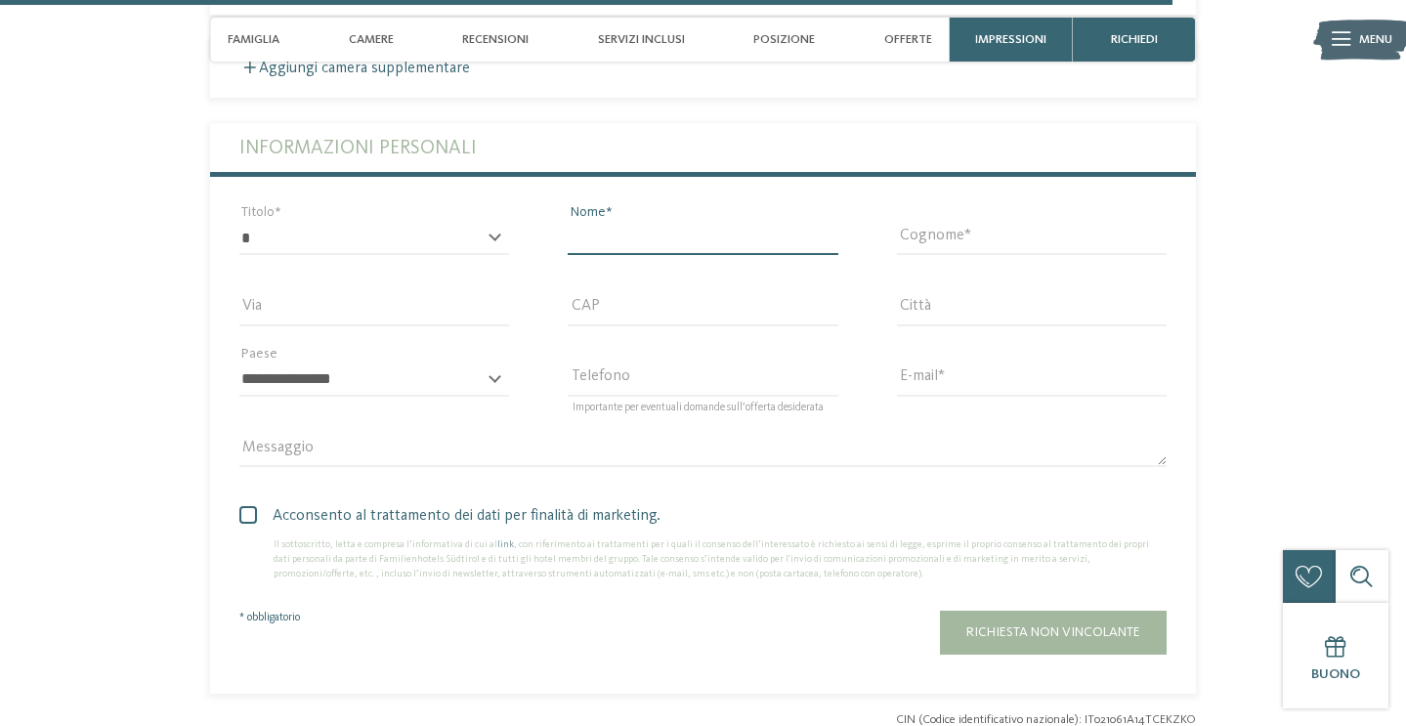
click at [620, 255] on input "Nome" at bounding box center [703, 238] width 270 height 33
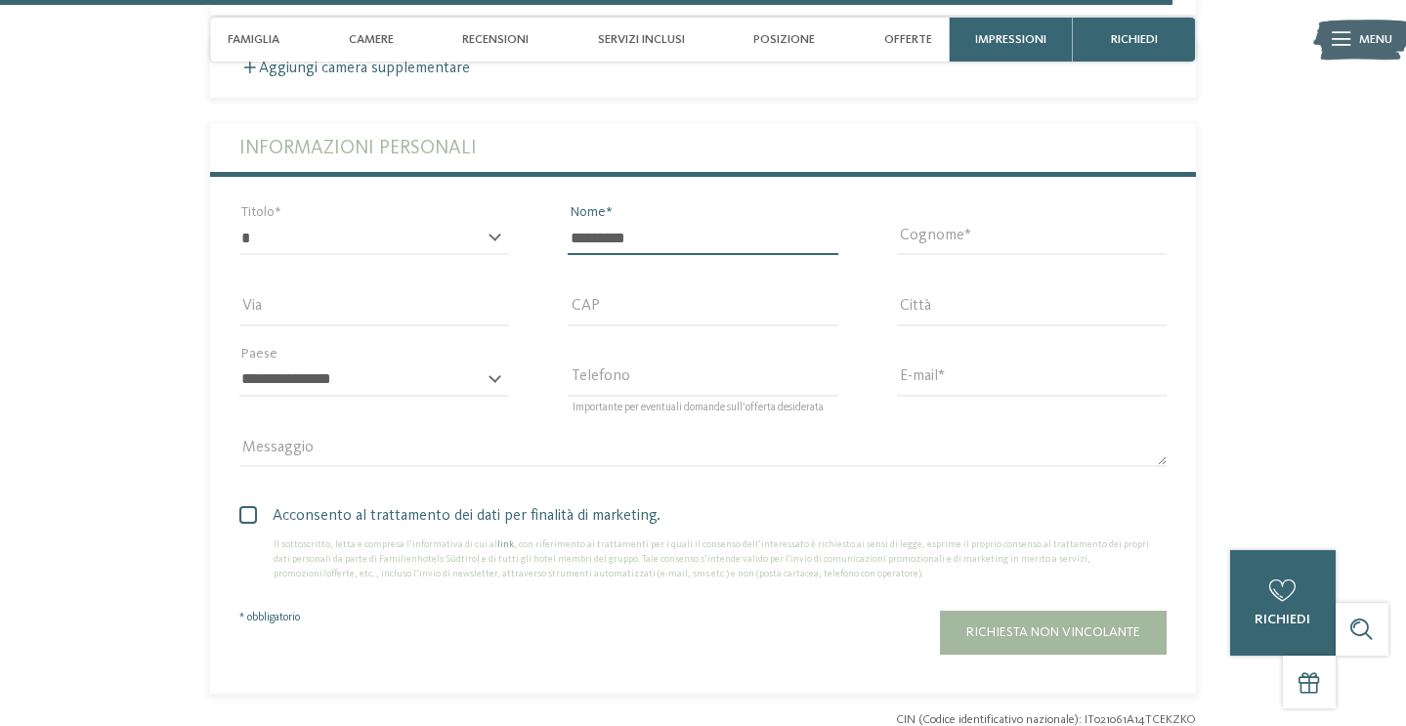
type input "*********"
click at [924, 255] on input "Cognome" at bounding box center [1032, 238] width 270 height 33
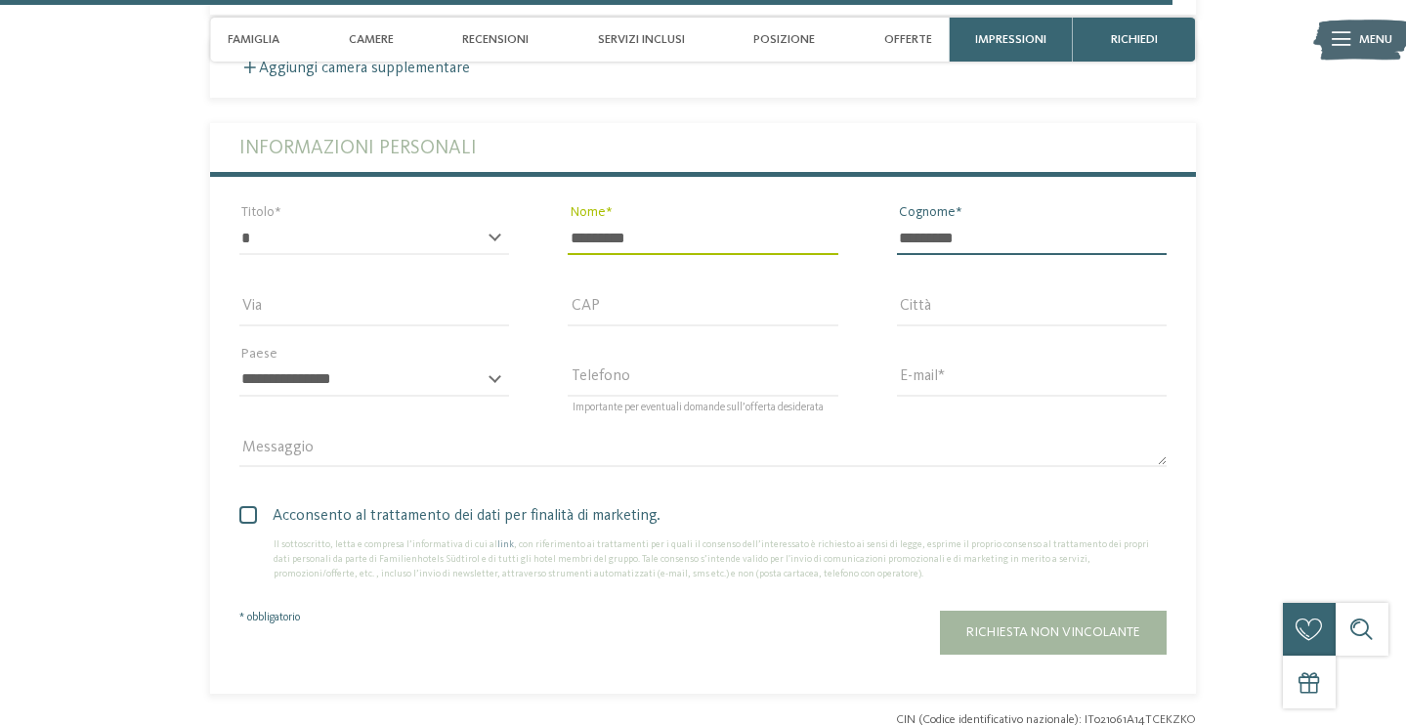
type input "*********"
click at [933, 397] on input "E-mail" at bounding box center [1032, 379] width 270 height 33
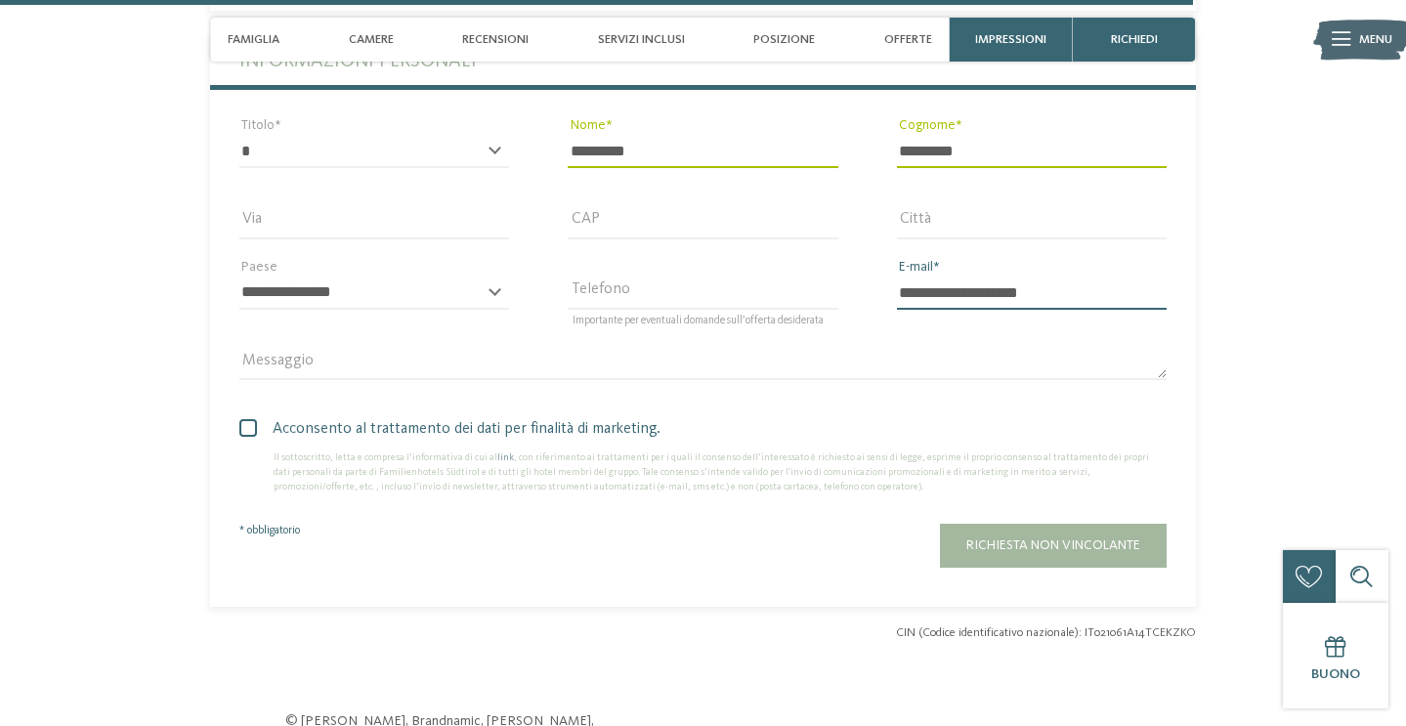
scroll to position [5639, 0]
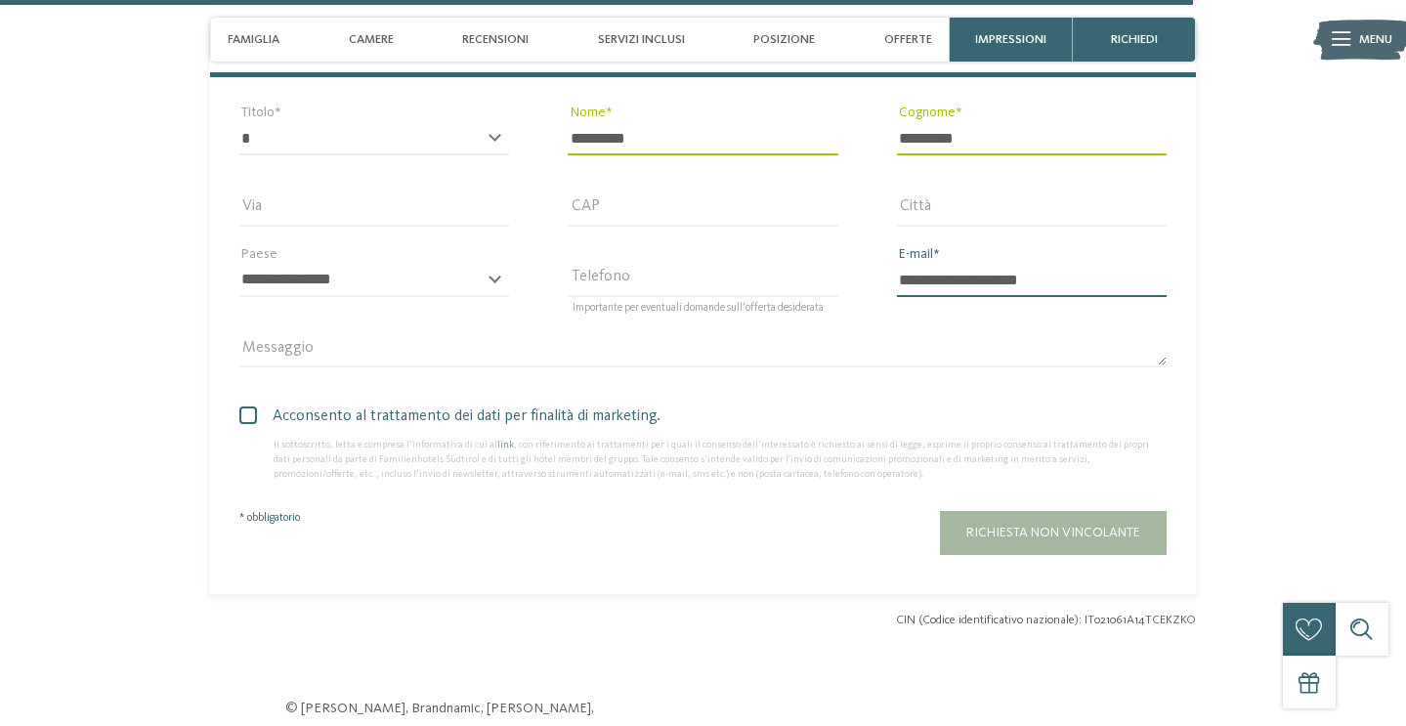
type input "**********"
click at [248, 424] on span at bounding box center [248, 415] width 18 height 18
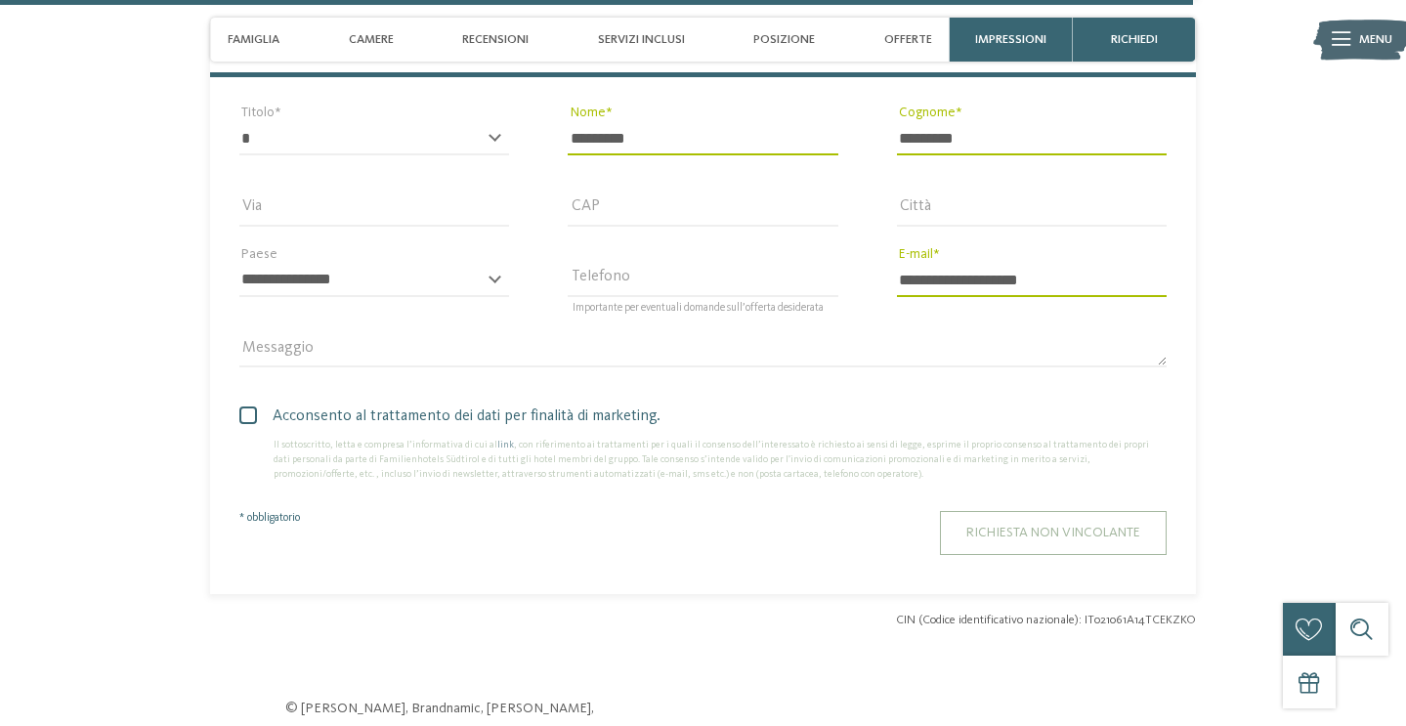
click at [1100, 539] on span "Richiesta non vincolante" at bounding box center [1053, 533] width 174 height 14
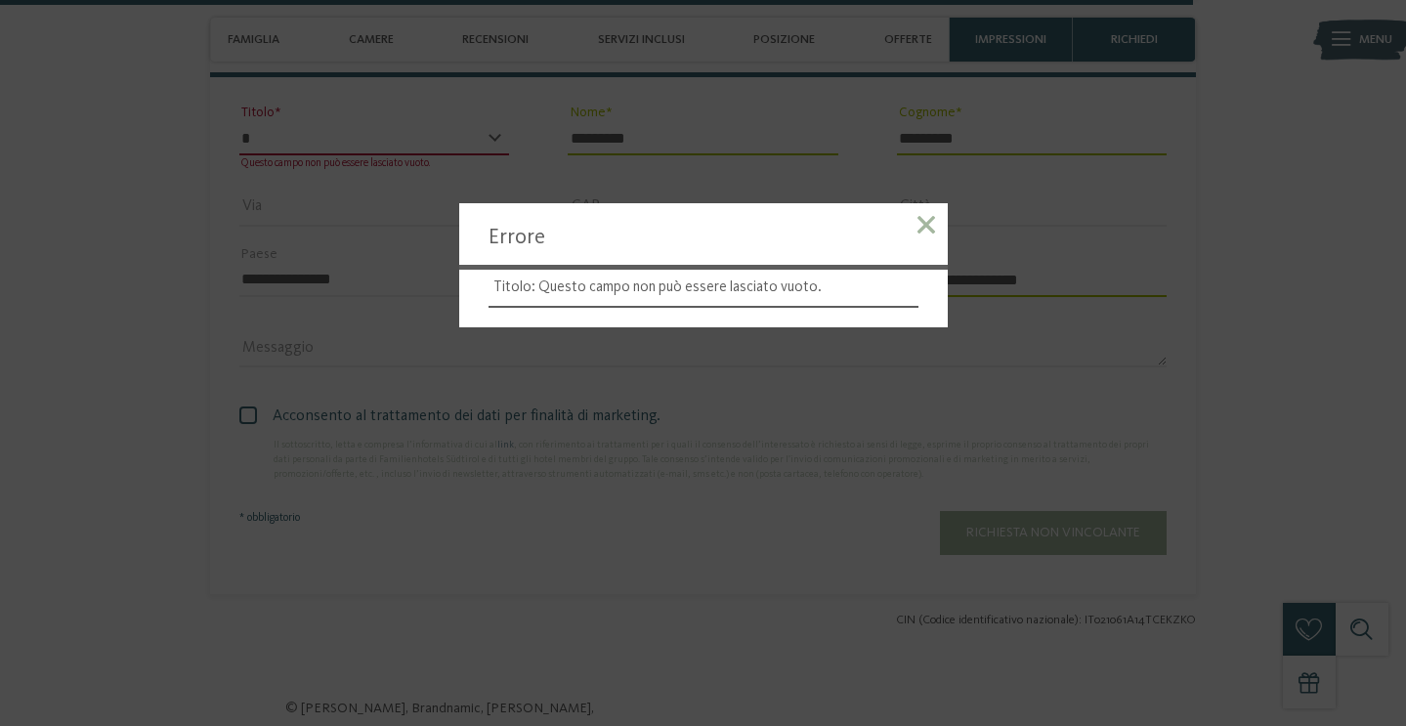
click at [921, 228] on span at bounding box center [926, 225] width 18 height 18
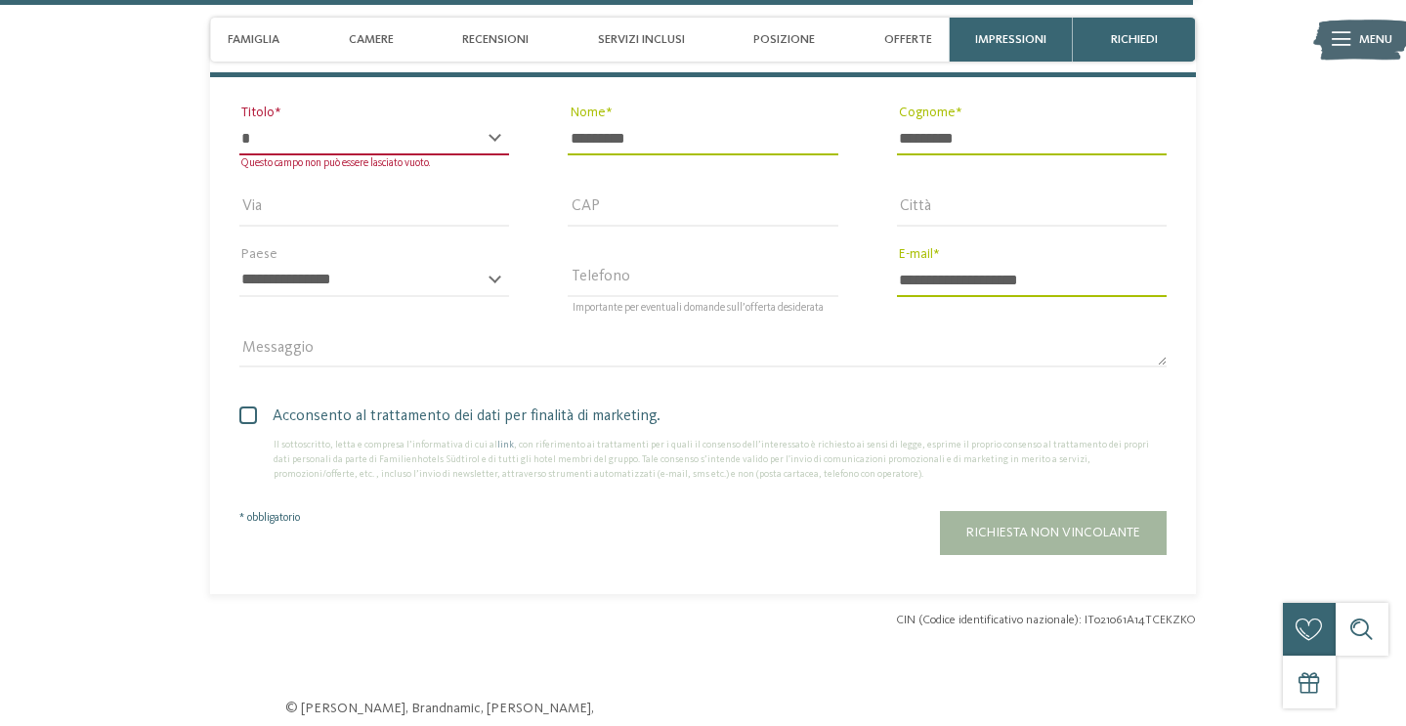
click at [490, 170] on div "* ****** ******* ******** ****** Questo campo non può essere lasciato vuoto. Ti…" at bounding box center [374, 146] width 270 height 48
select select "*"
click option "*******" at bounding box center [0, 0] width 0 height 0
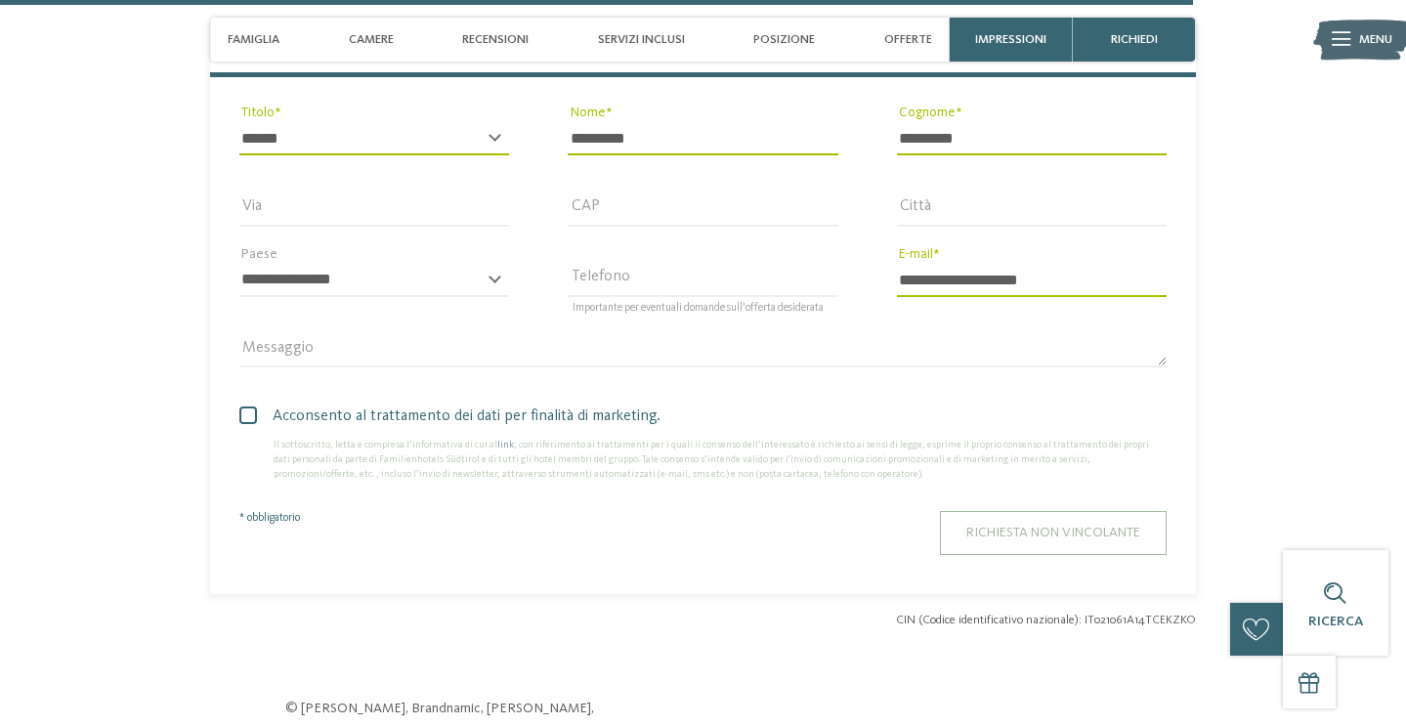
click at [1027, 539] on span "Richiesta non vincolante" at bounding box center [1053, 533] width 174 height 14
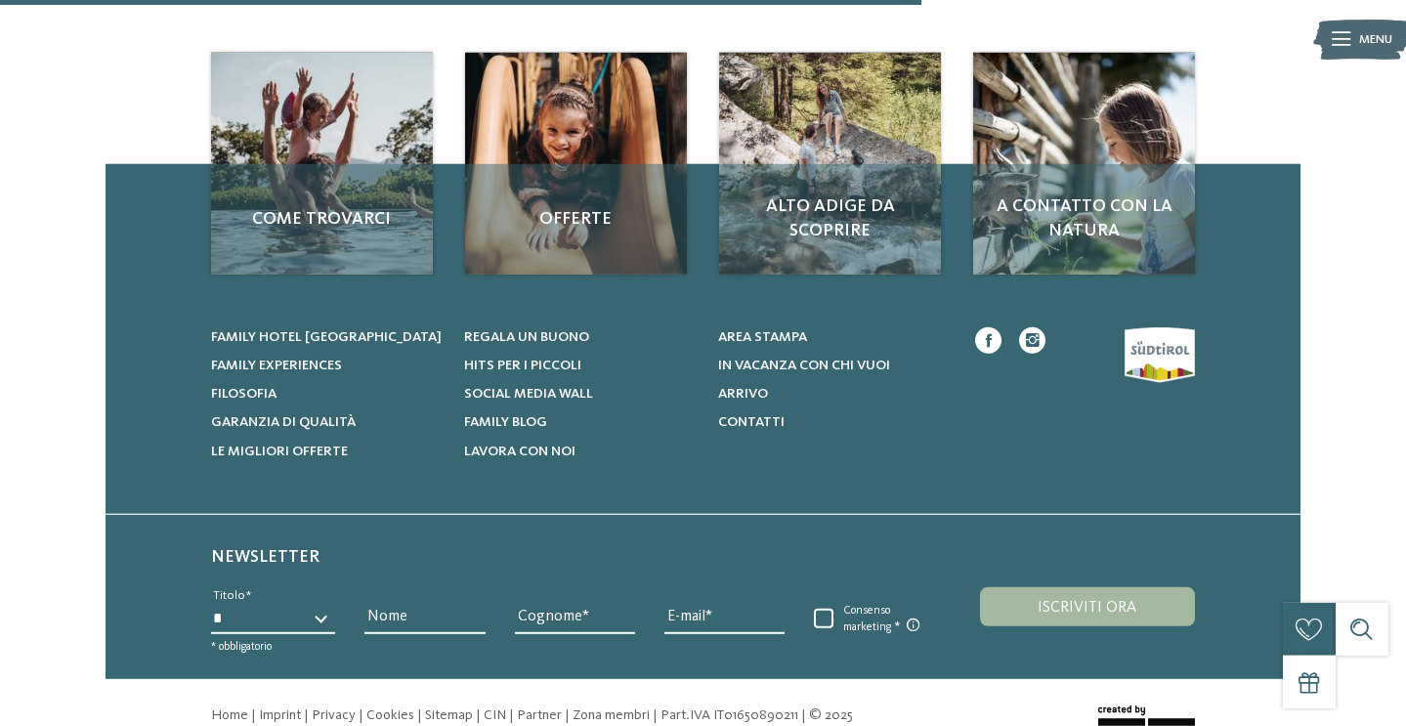
scroll to position [550, 0]
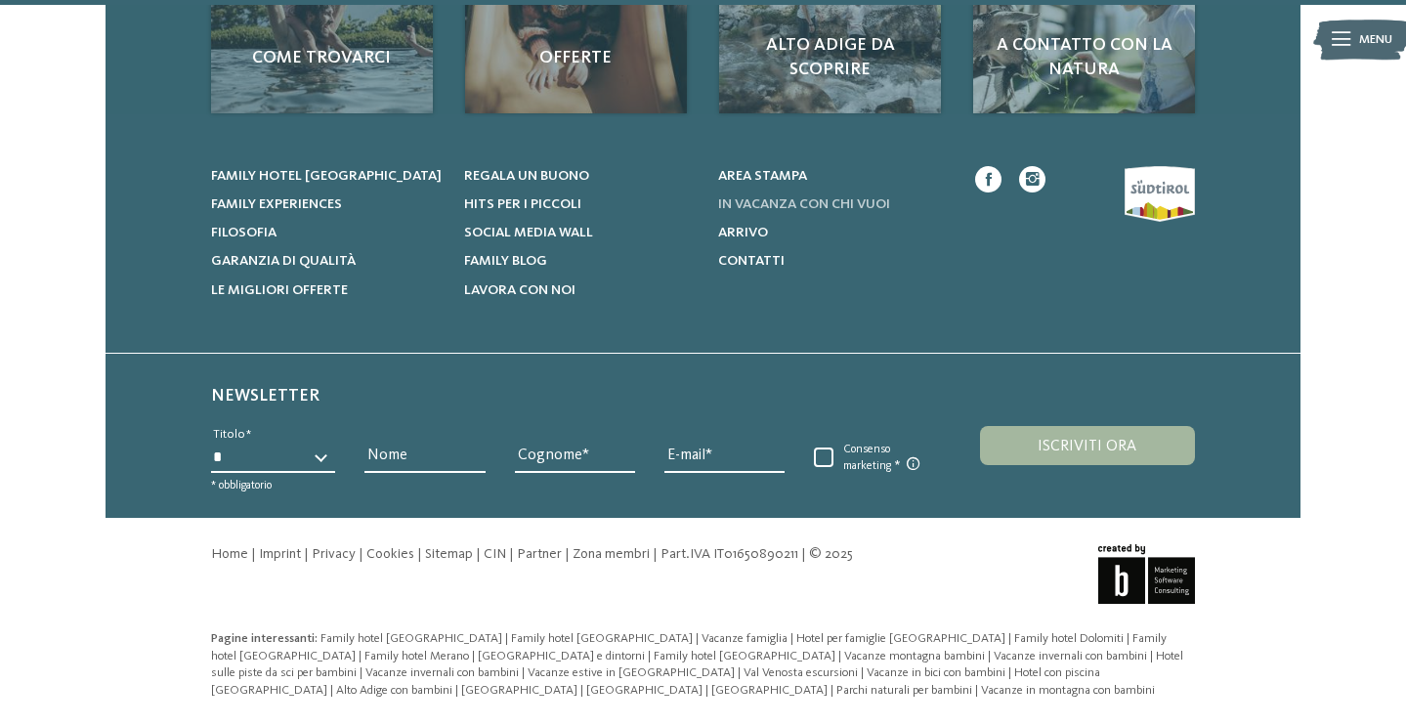
click at [868, 204] on span "In vacanza con chi vuoi" at bounding box center [804, 204] width 172 height 14
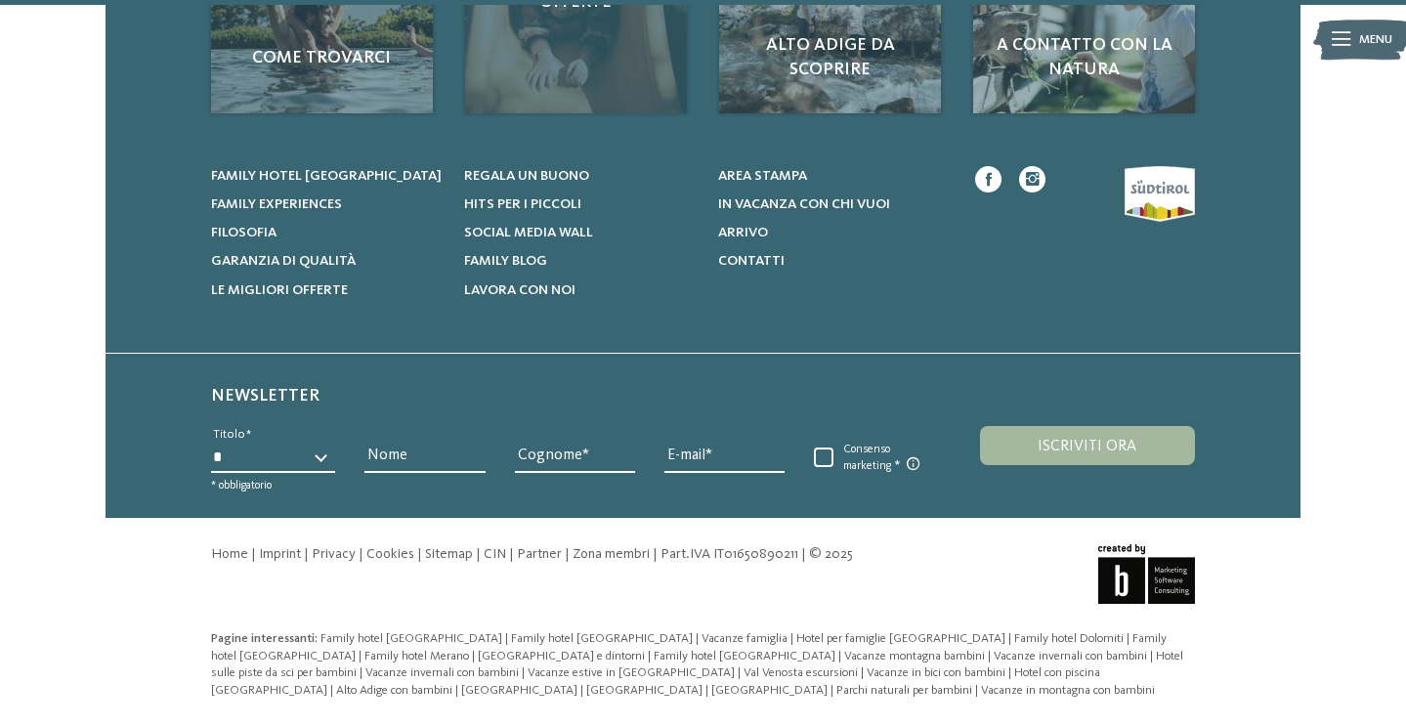
click at [583, 53] on div "Offerte" at bounding box center [575, 2] width 221 height 221
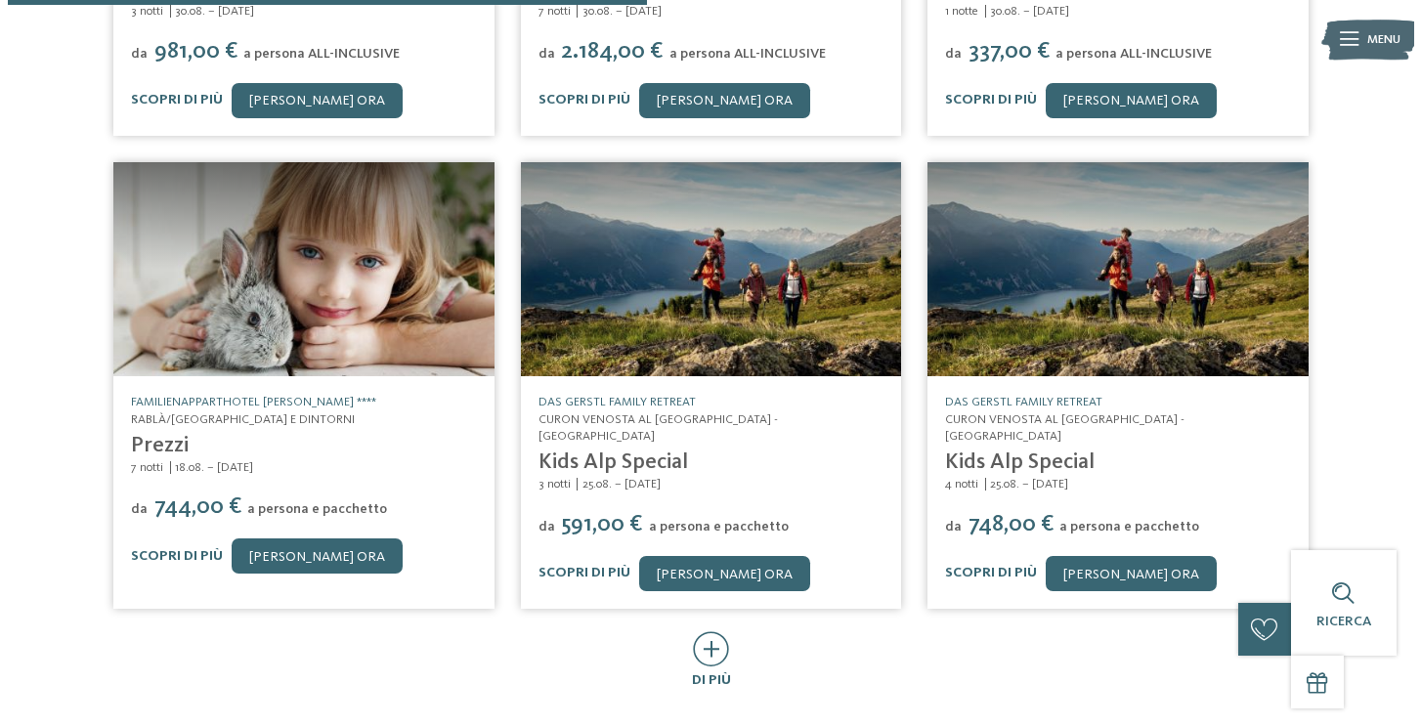
scroll to position [761, 0]
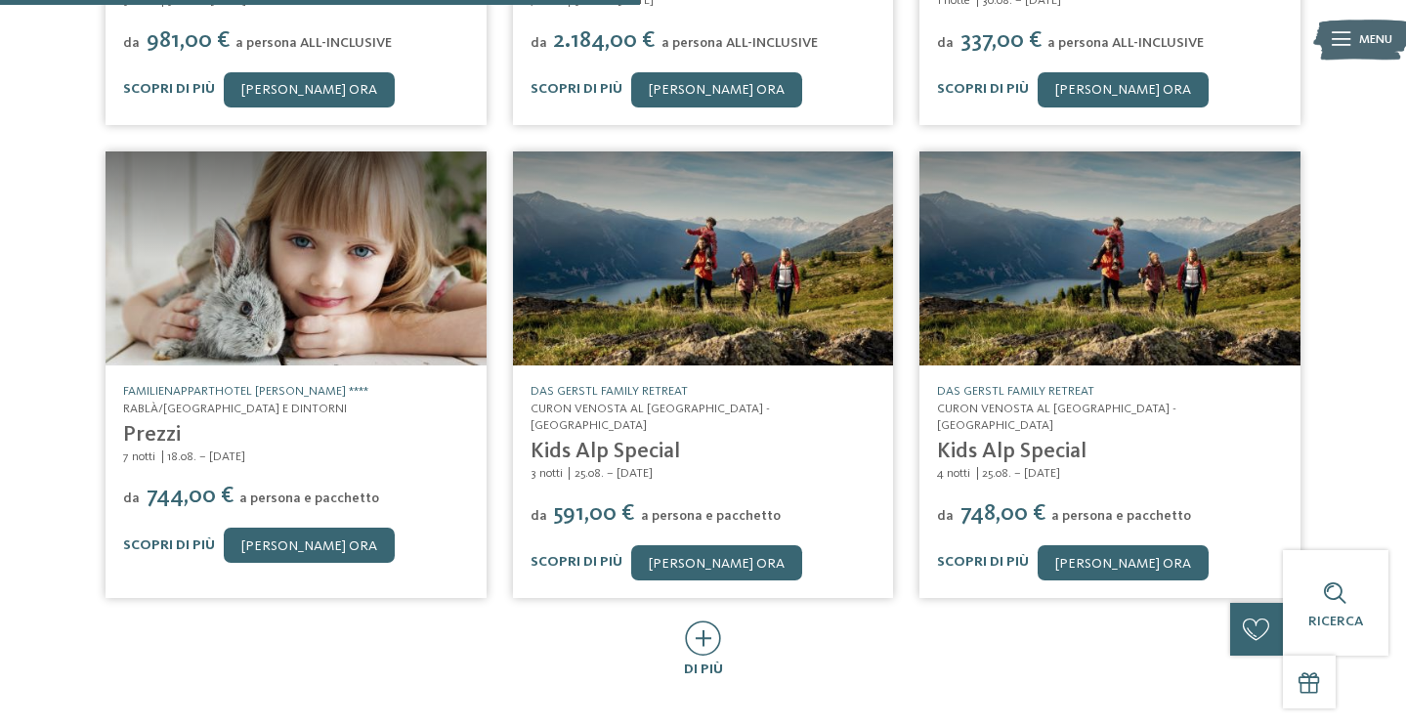
click at [322, 282] on img at bounding box center [296, 258] width 381 height 214
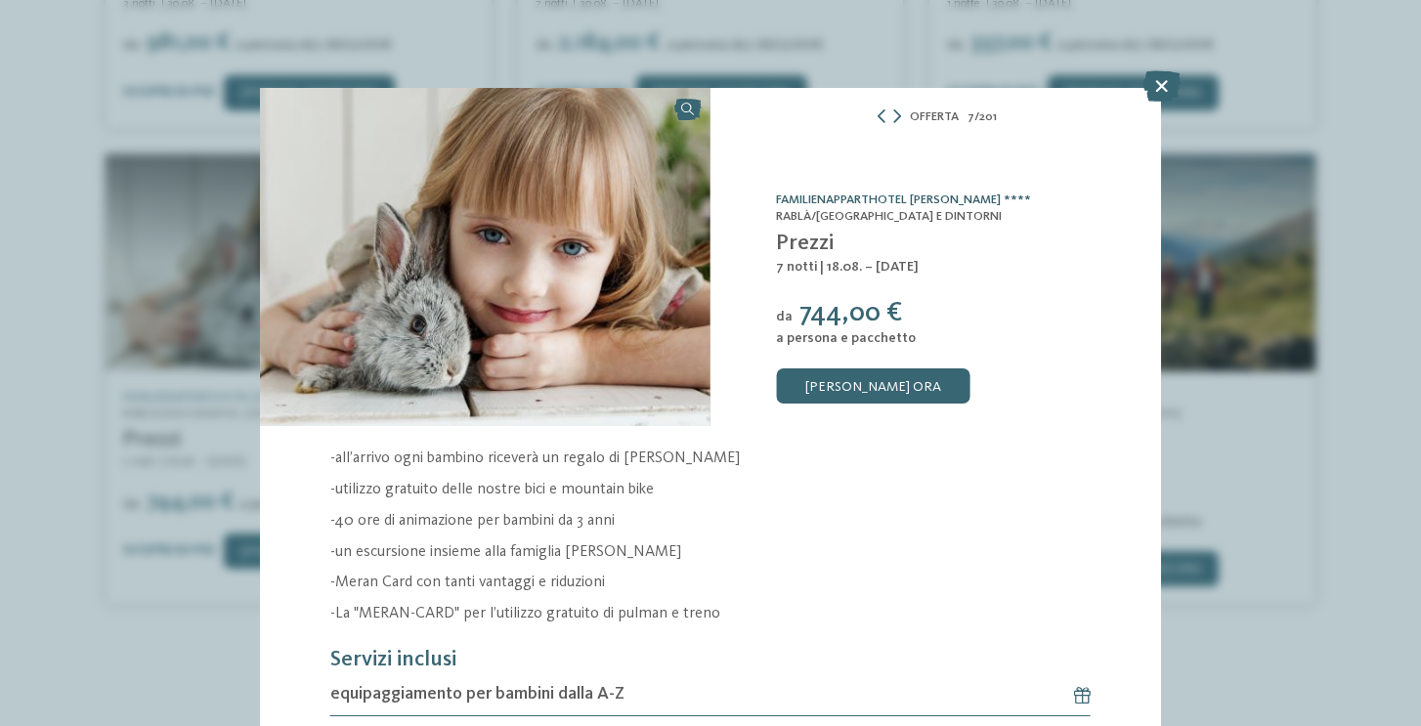
click at [904, 193] on link "Familienapparthotel Heidi ****" at bounding box center [903, 199] width 255 height 13
click at [1162, 85] on icon at bounding box center [1161, 85] width 38 height 31
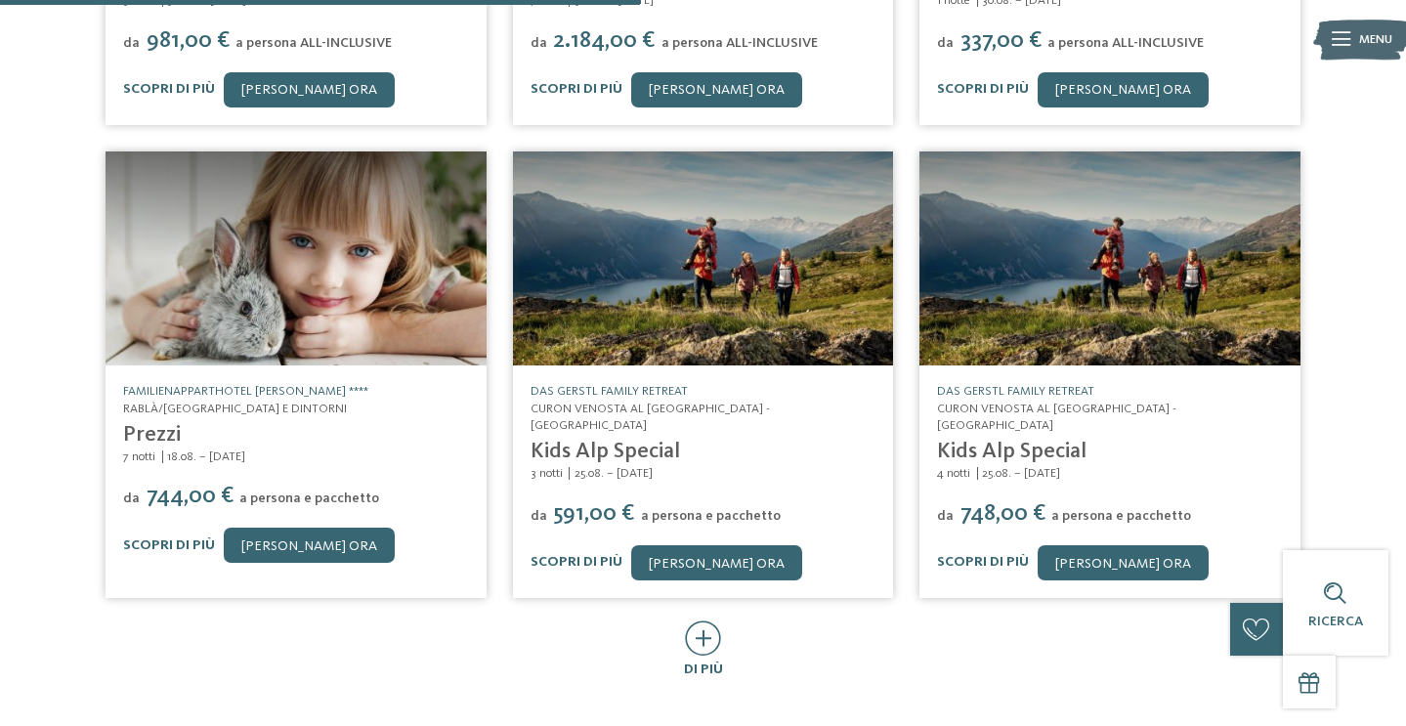
click at [641, 441] on link "Kids Alp Special" at bounding box center [605, 451] width 149 height 21
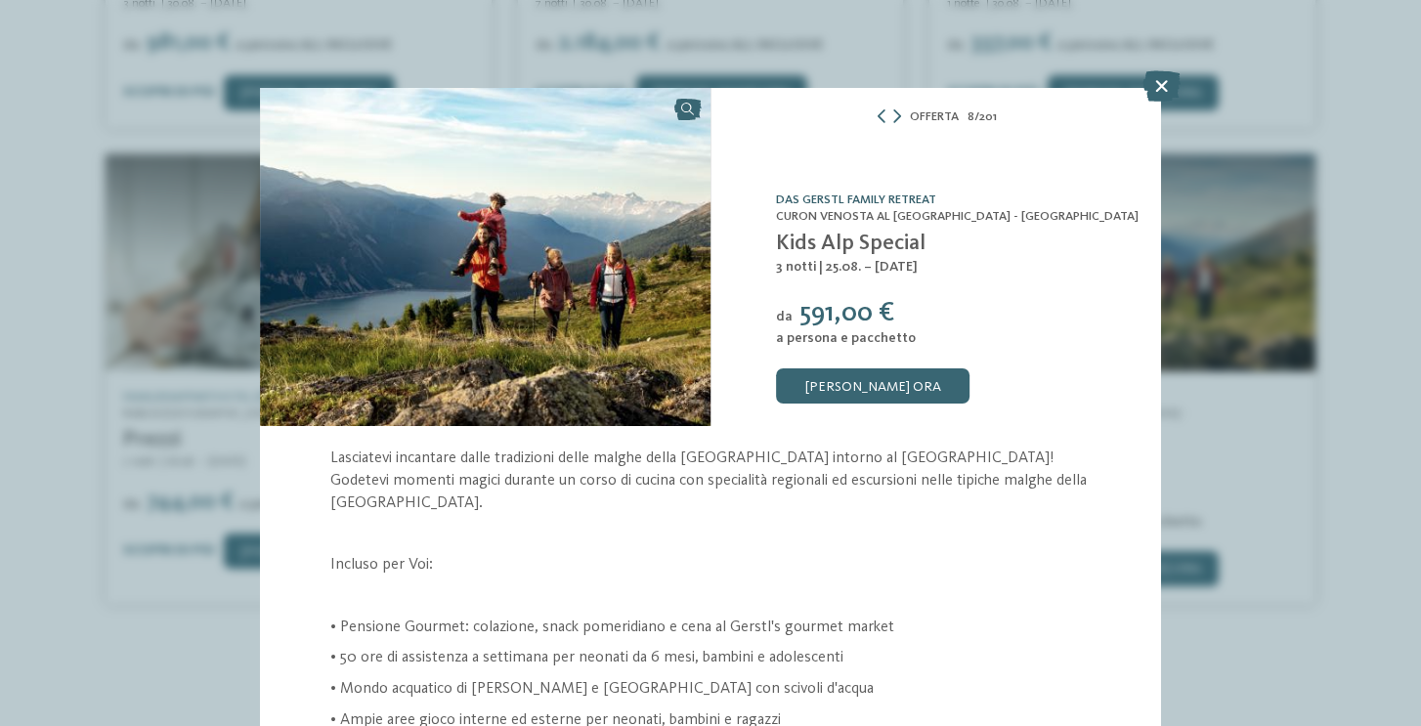
click at [856, 195] on link "DAS GERSTL Family Retreat" at bounding box center [856, 199] width 160 height 13
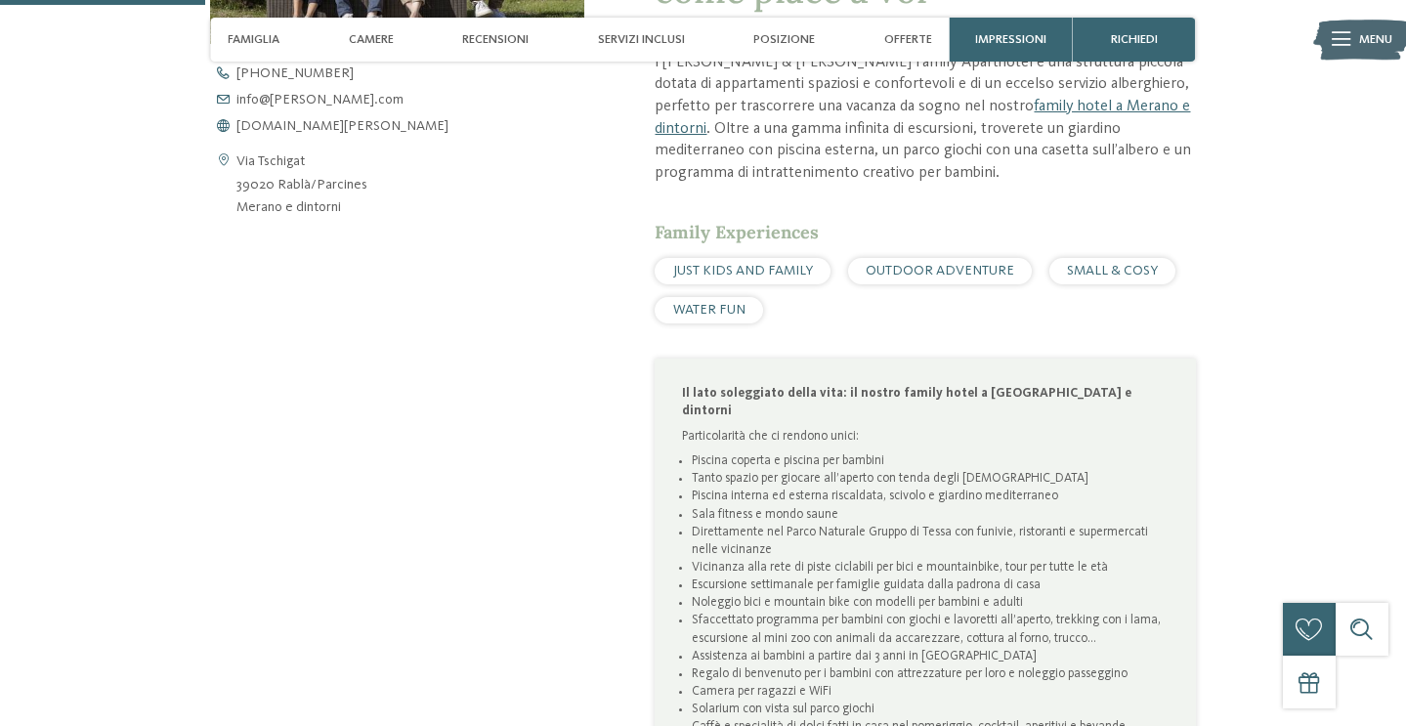
scroll to position [822, 0]
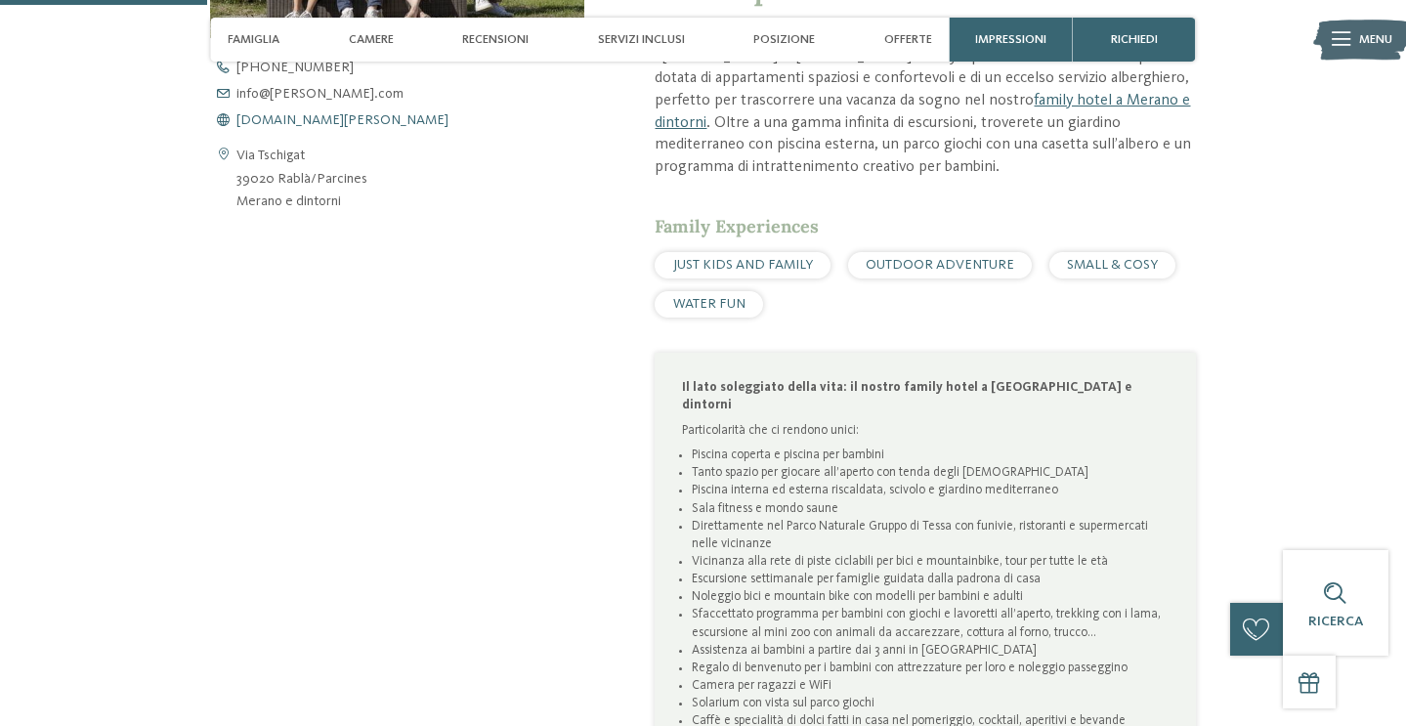
click at [300, 125] on span "www.heidi-edith.com" at bounding box center [342, 120] width 212 height 14
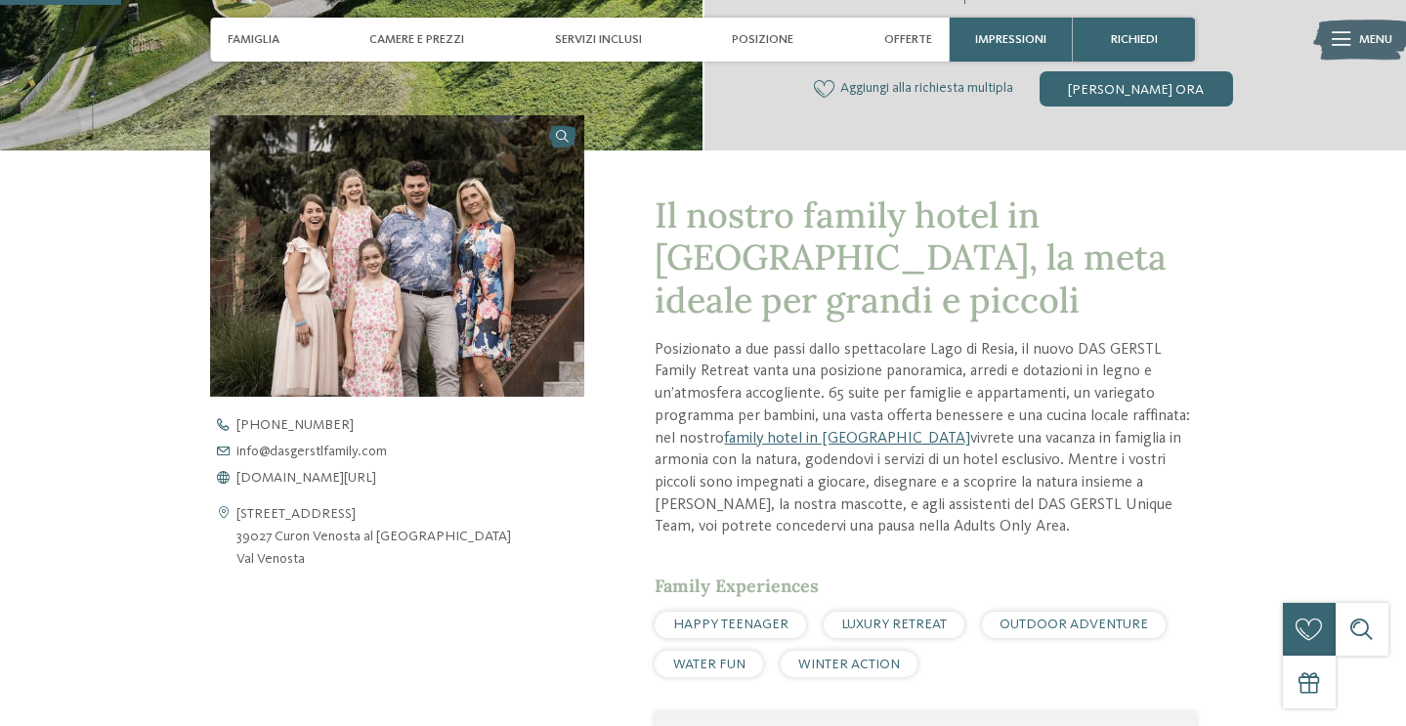
scroll to position [523, 0]
click at [328, 477] on span "[DOMAIN_NAME][URL]" at bounding box center [306, 477] width 140 height 14
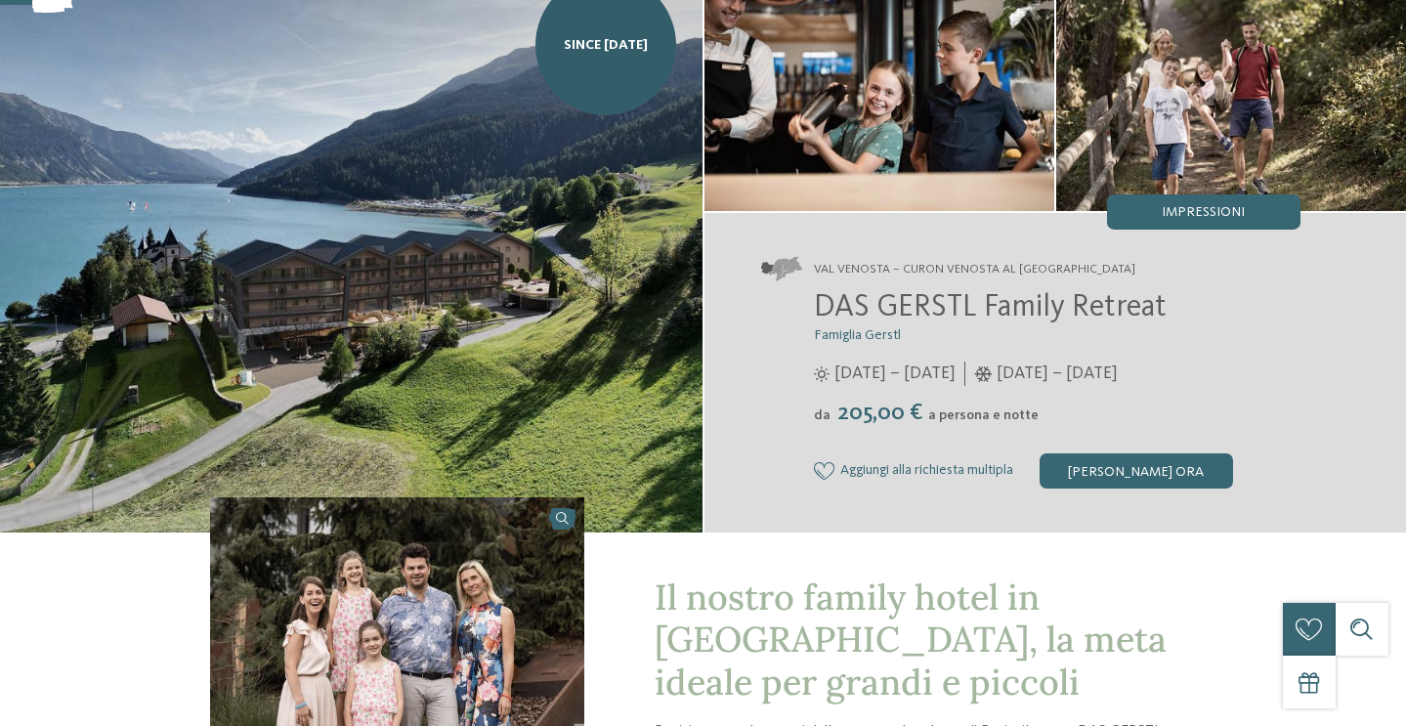
scroll to position [0, 0]
